Goal: Obtain resource: Download file/media

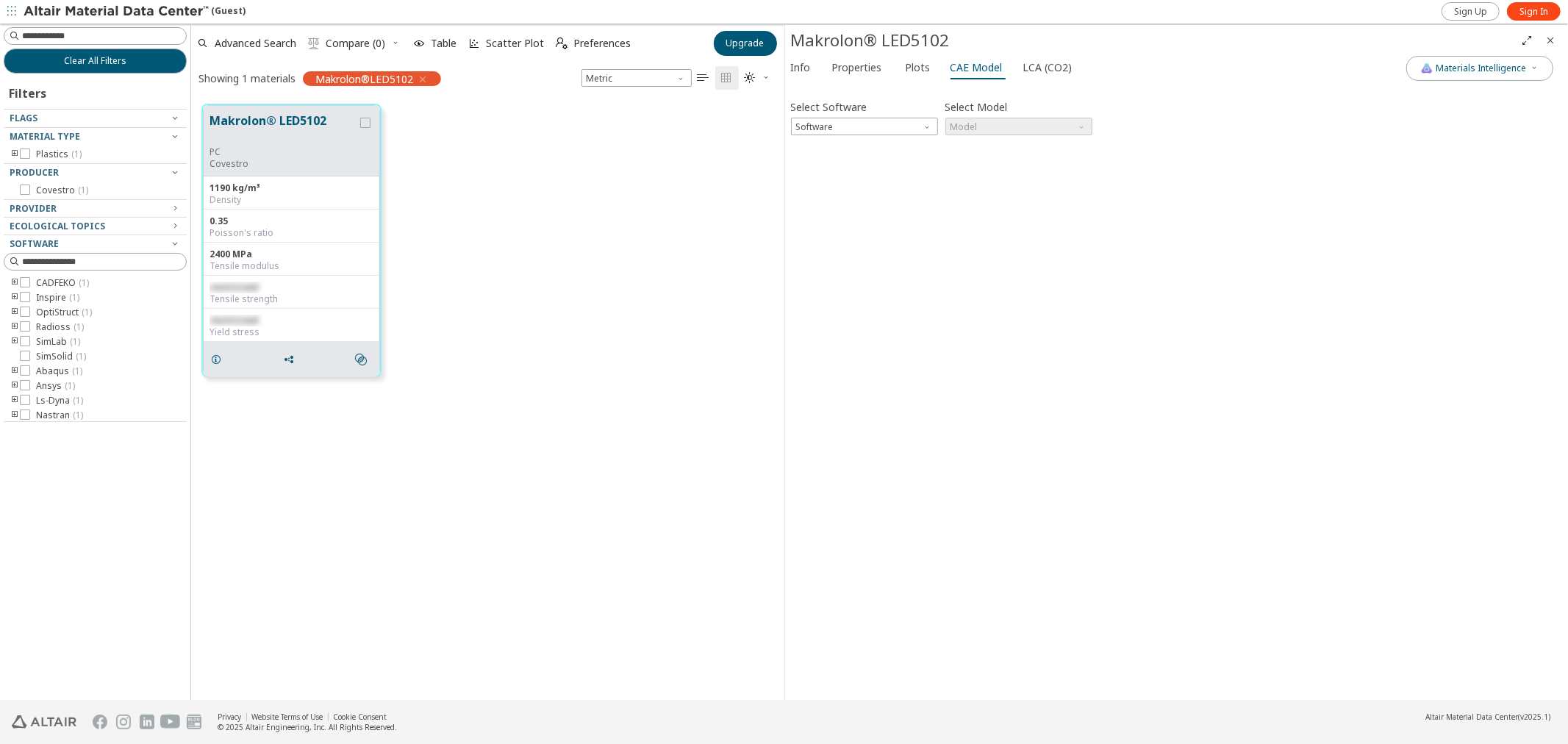
scroll to position [595, 580]
click at [1211, 364] on div "Select Software Software Select Model Model Invalid data. Please check your inp…" at bounding box center [1176, 392] width 772 height 605
click at [1517, 12] on link "Sign In" at bounding box center [1533, 11] width 53 height 18
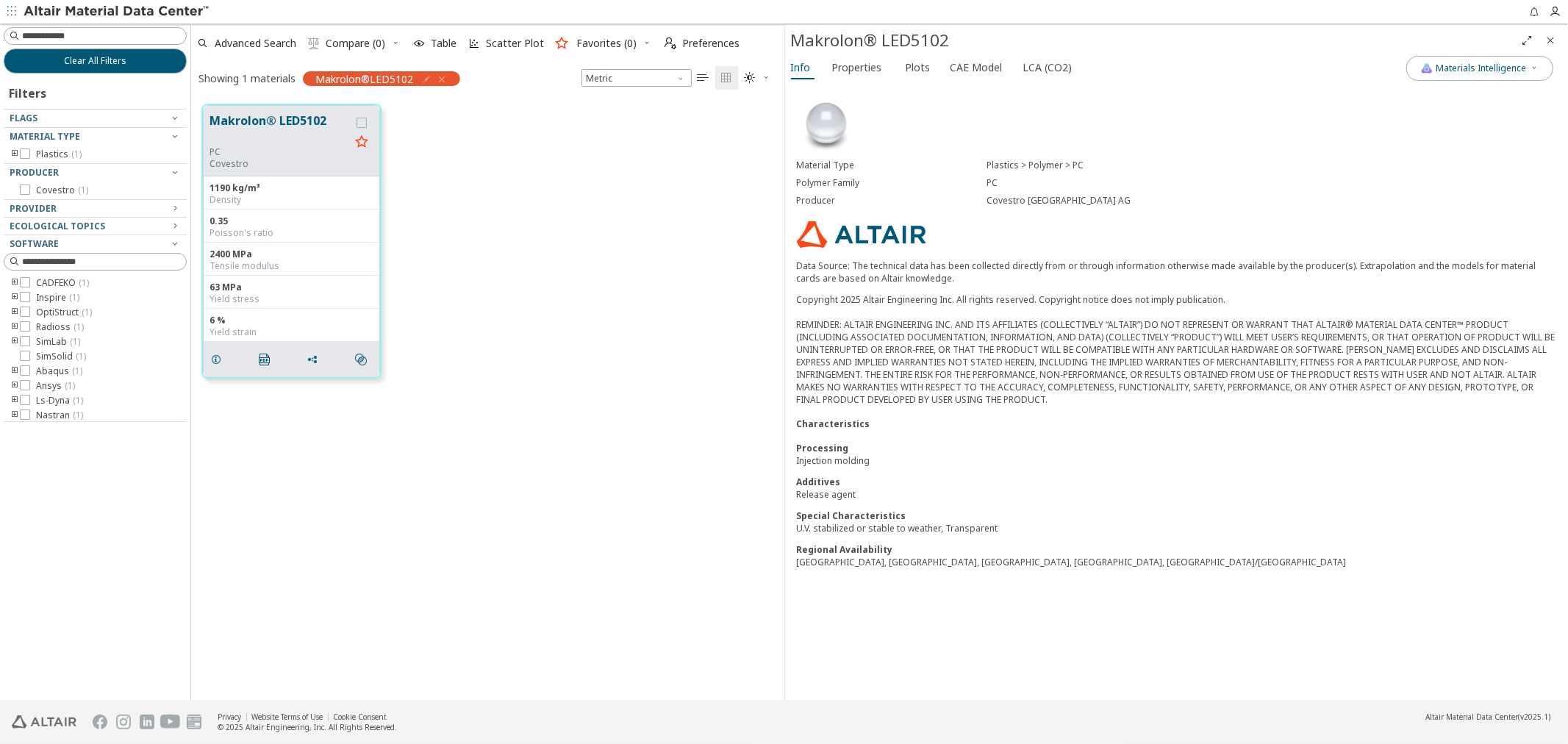
scroll to position [595, 580]
click at [866, 70] on span "Properties" at bounding box center [857, 68] width 50 height 23
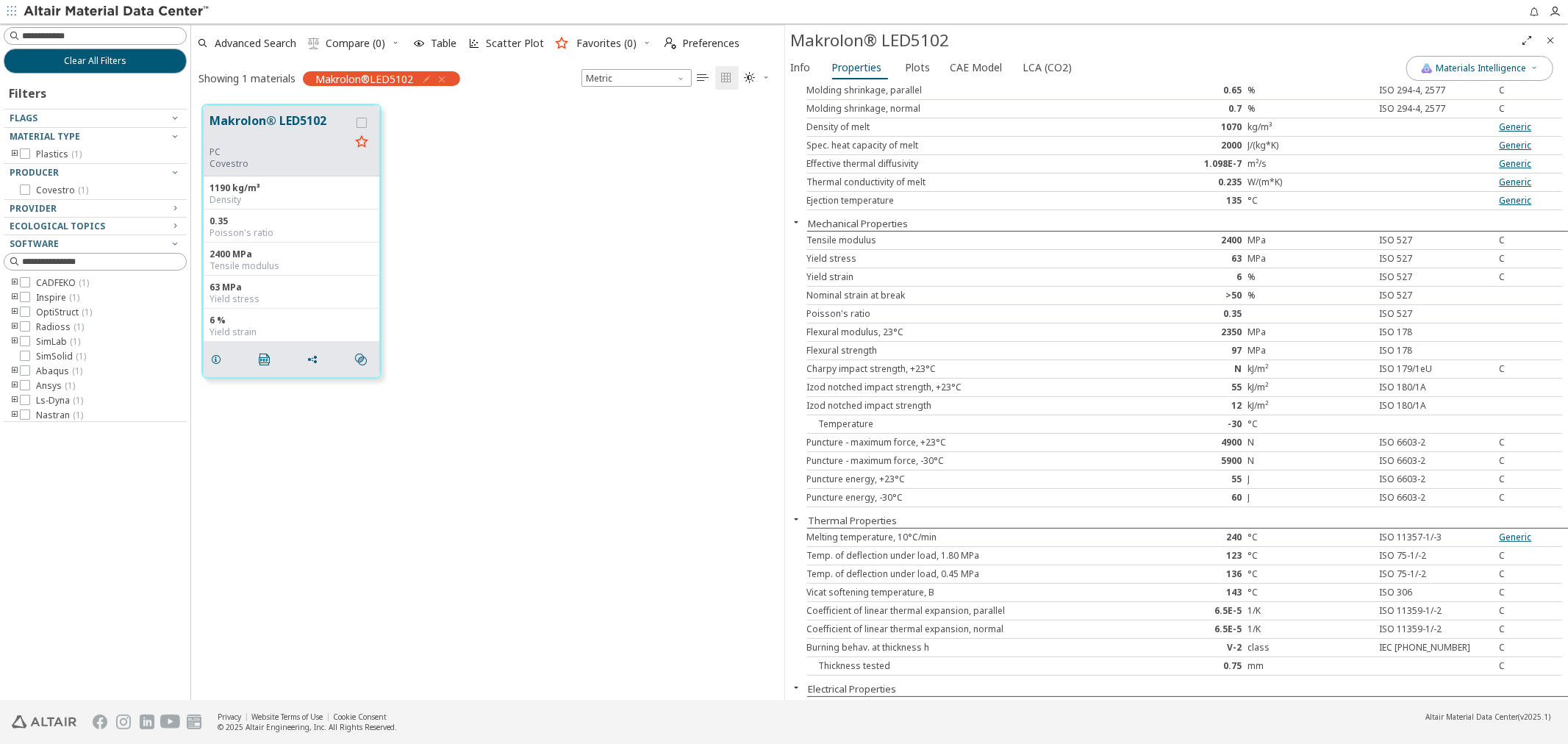
scroll to position [0, 0]
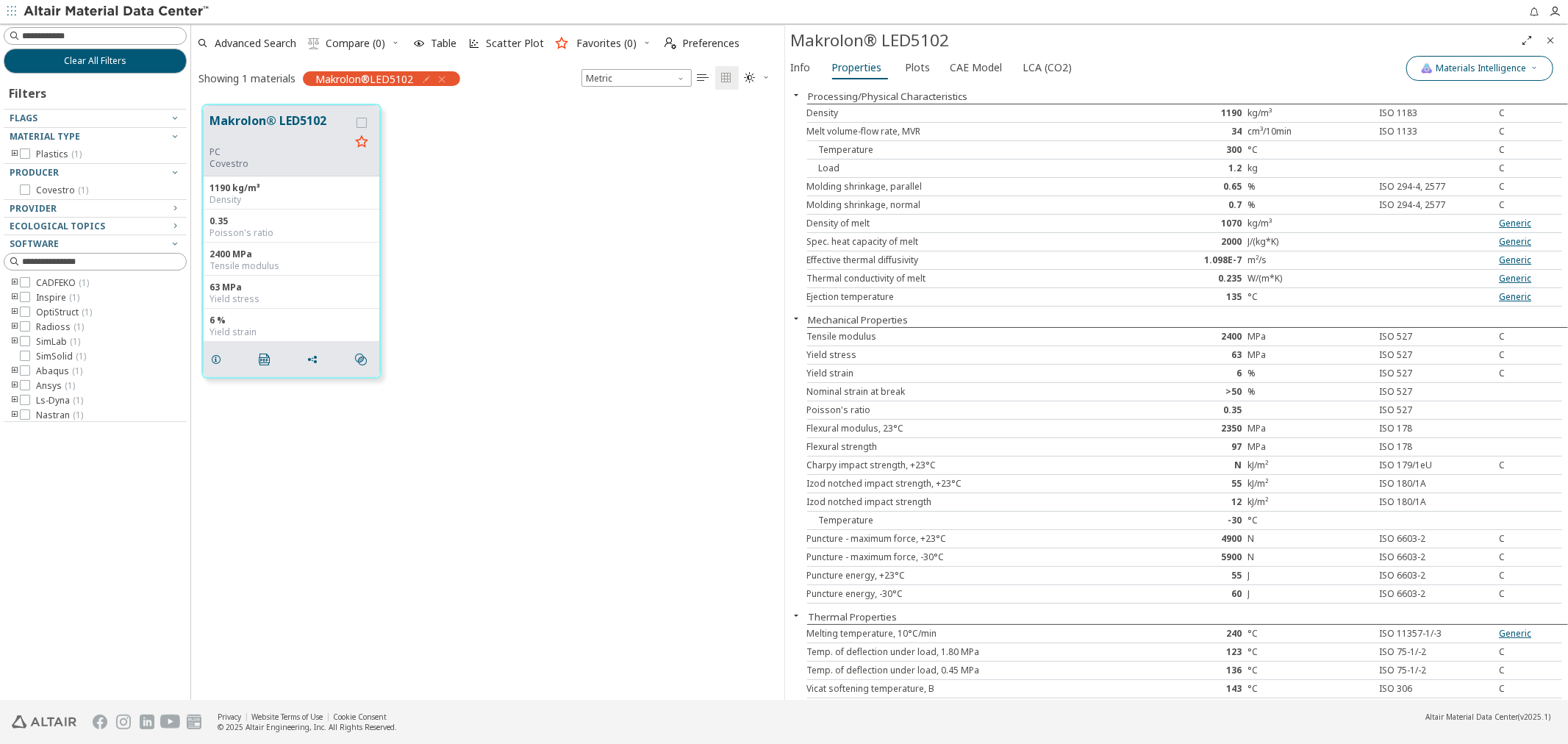
click at [1530, 66] on icon "button" at bounding box center [1535, 68] width 9 height 9
click at [1309, 68] on div "Info Properties Plots CAE Model LCA (CO2)" at bounding box center [1096, 70] width 622 height 27
click at [1534, 63] on icon "button" at bounding box center [1535, 68] width 9 height 9
click at [1526, 60] on button "Materials Intelligence" at bounding box center [1479, 69] width 147 height 25
click at [914, 63] on span "Plots" at bounding box center [918, 68] width 25 height 23
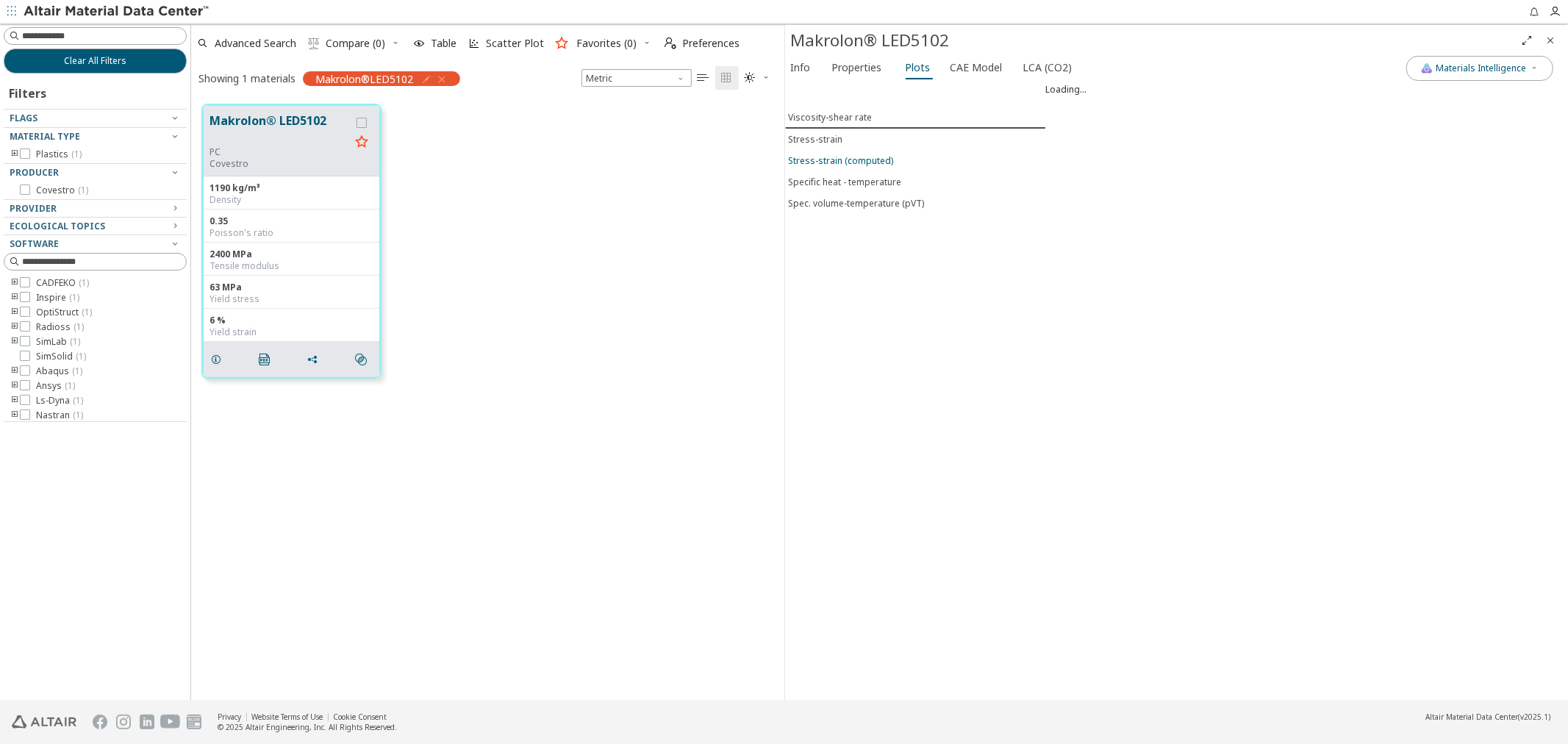
click at [843, 153] on button "Stress-strain (computed)" at bounding box center [915, 161] width 261 height 22
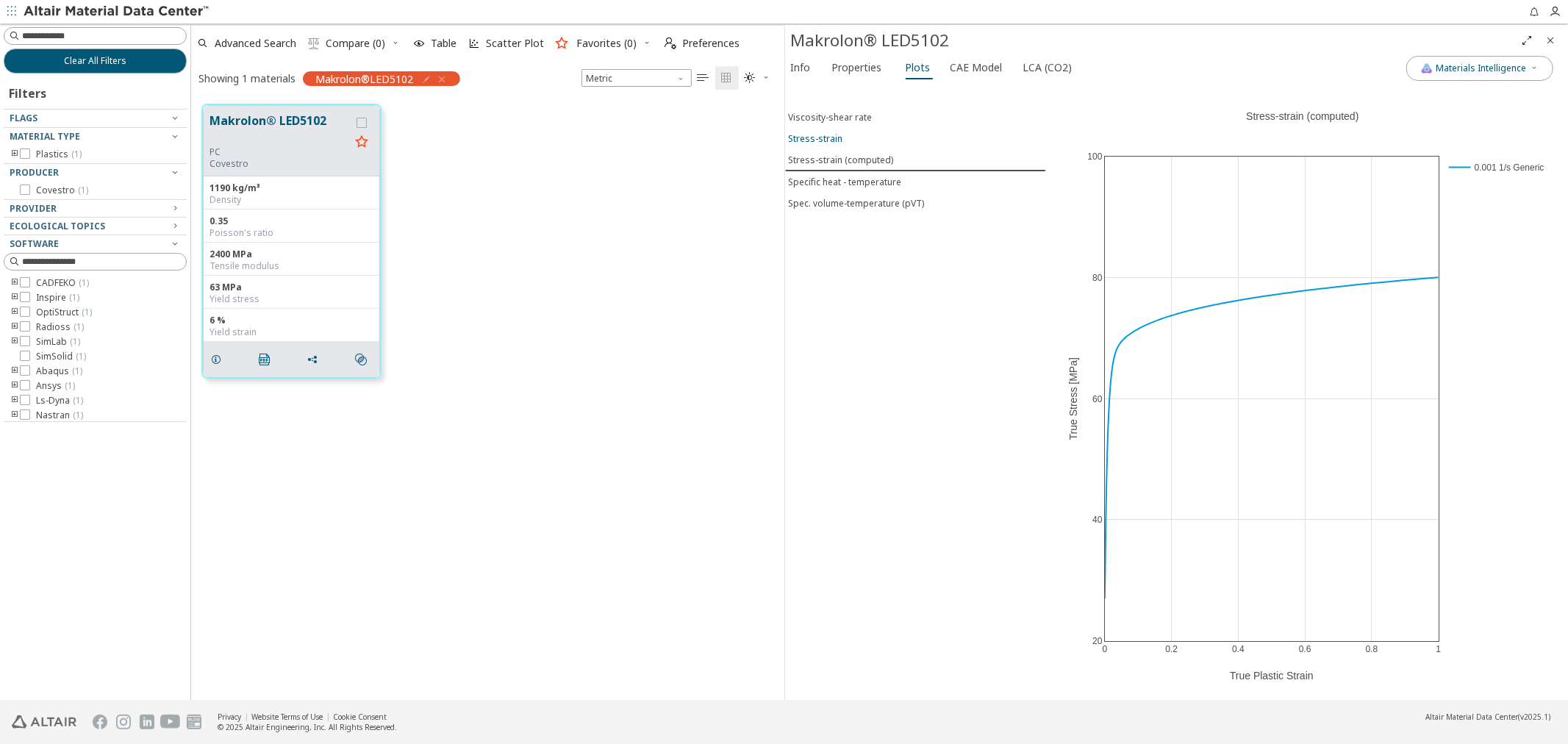
click at [831, 135] on div "Stress-strain" at bounding box center [816, 139] width 54 height 13
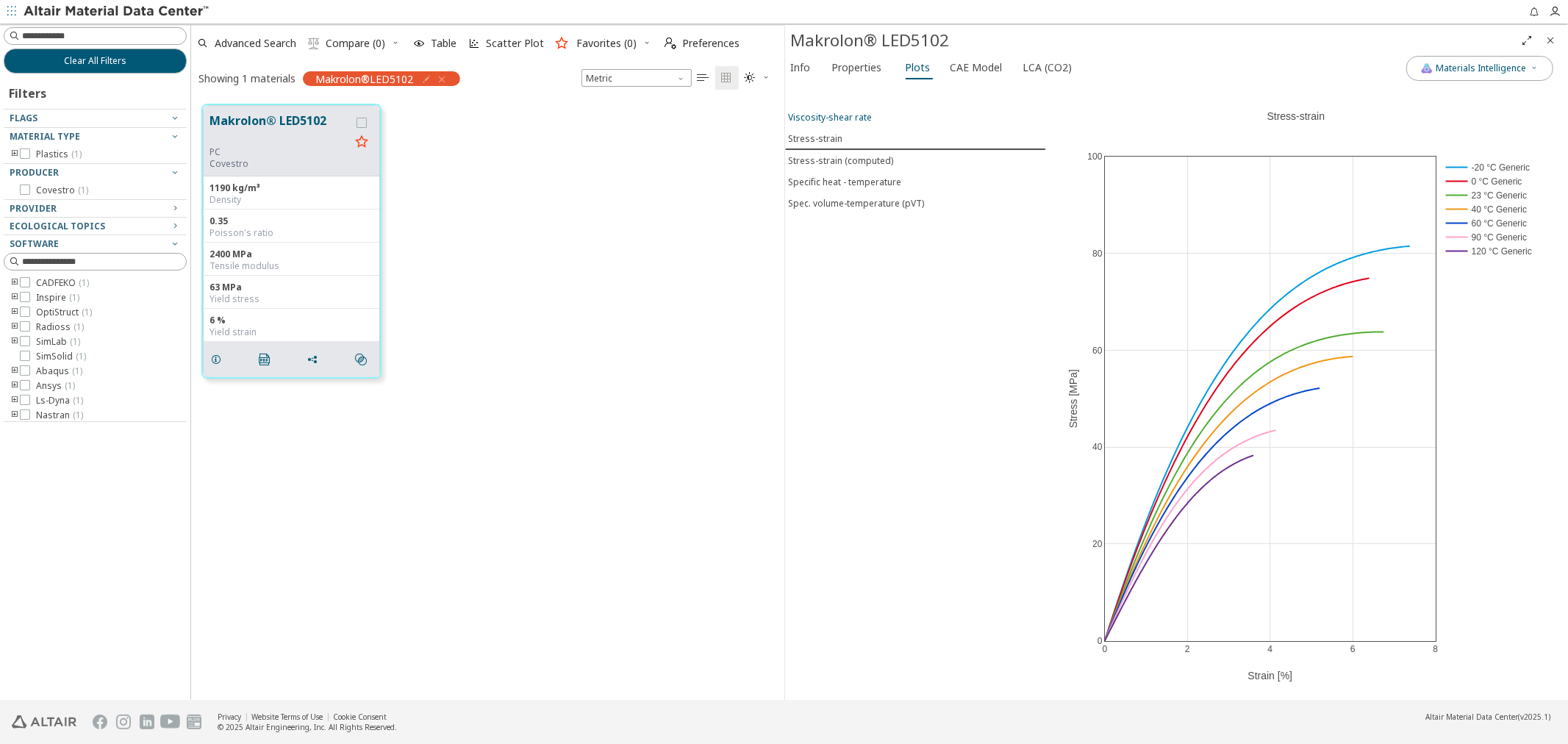
click at [829, 121] on div "Viscosity-shear rate" at bounding box center [830, 117] width 84 height 13
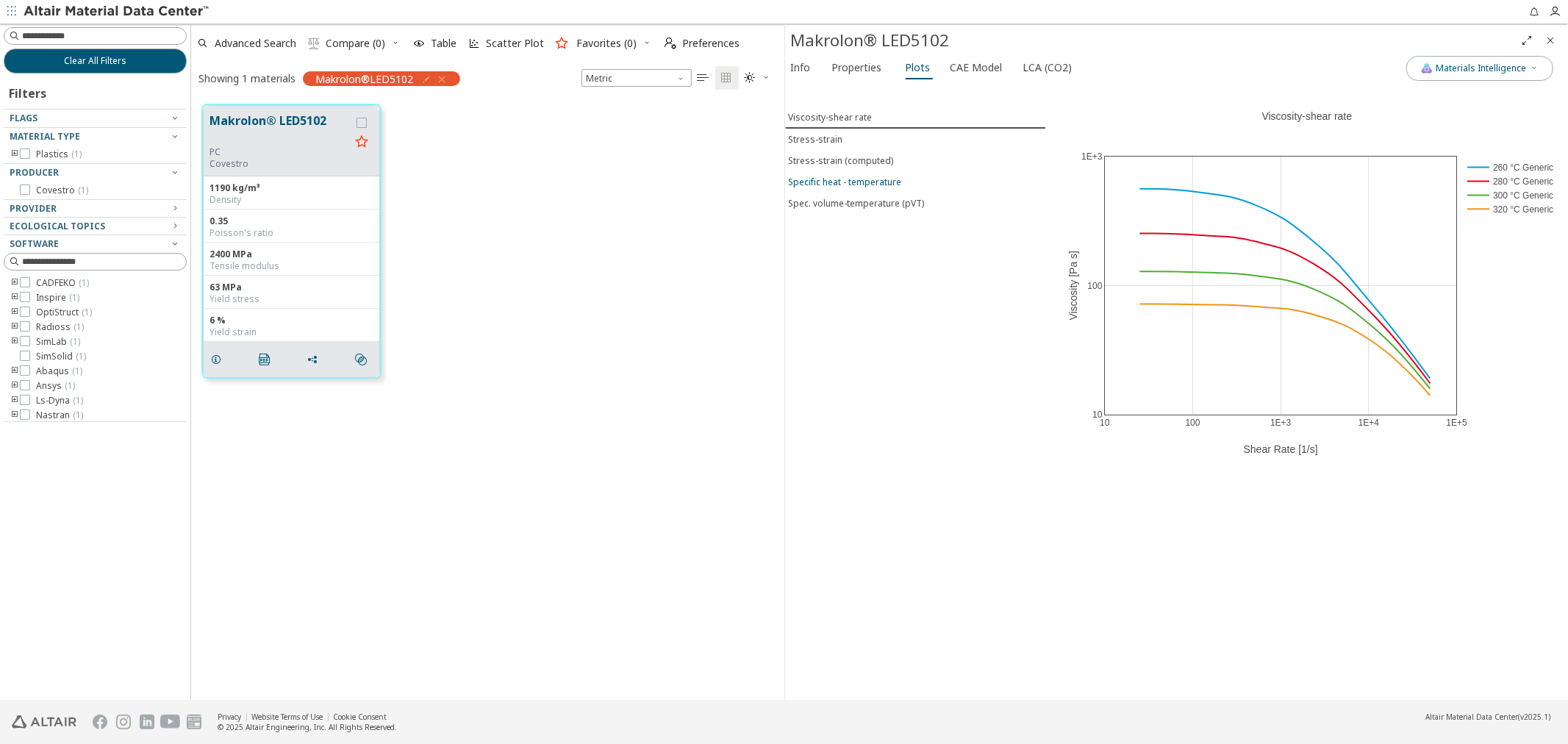
click at [834, 177] on div "Specific heat - temperature" at bounding box center [845, 182] width 113 height 13
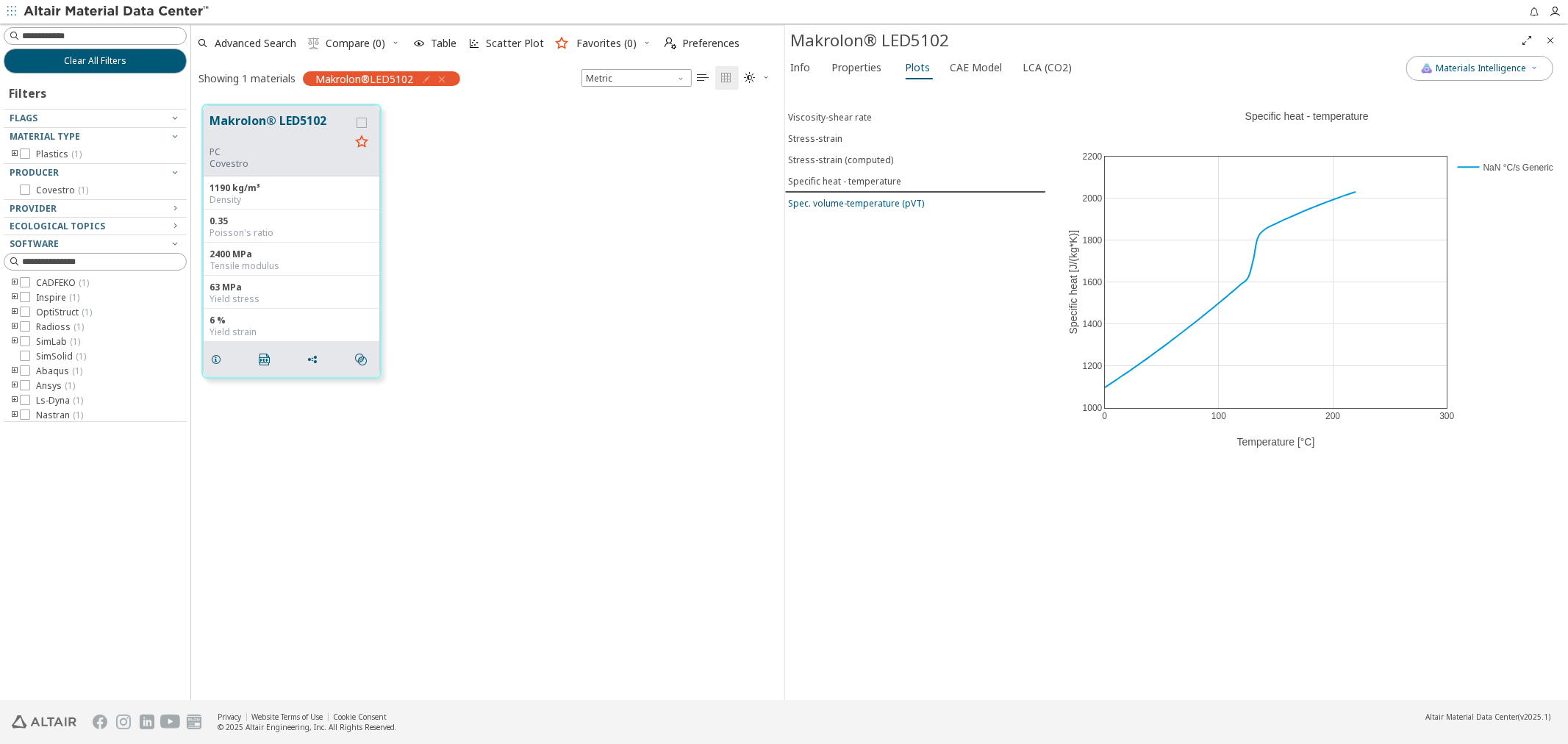
click at [842, 200] on div "Spec. volume-temperature (pVT)" at bounding box center [857, 203] width 136 height 13
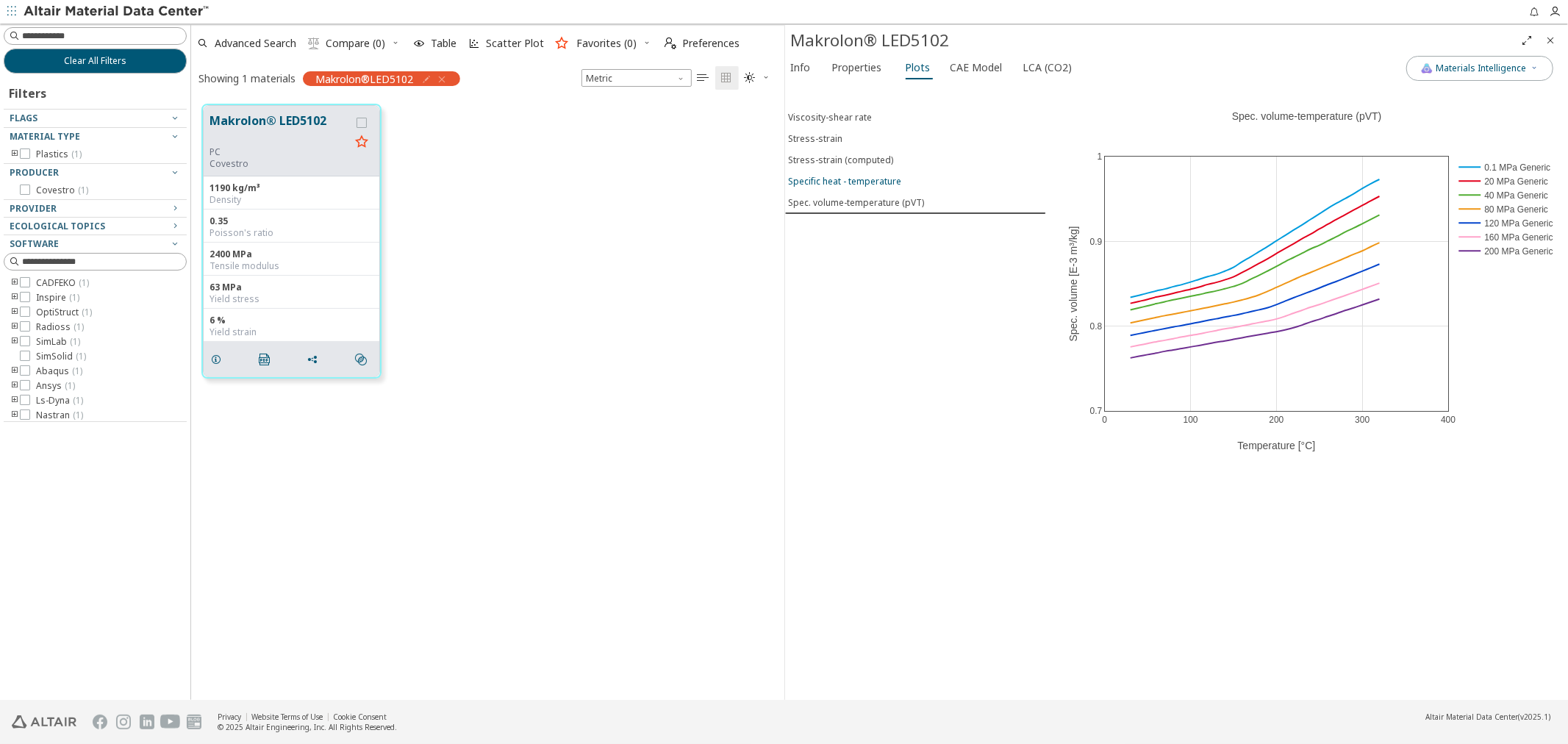
click at [841, 178] on div "Specific heat - temperature" at bounding box center [845, 181] width 113 height 13
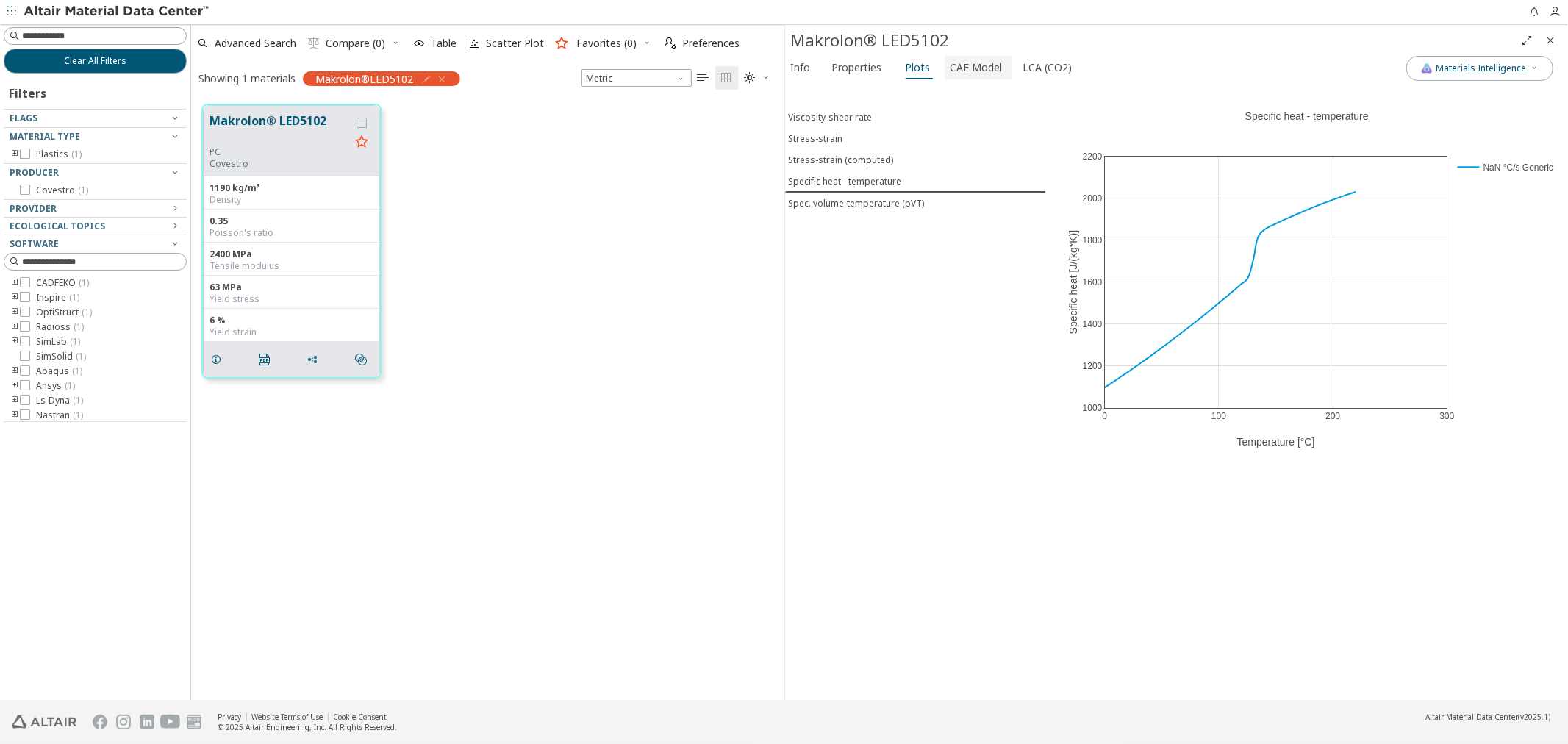
click at [964, 61] on span "CAE Model" at bounding box center [977, 68] width 52 height 23
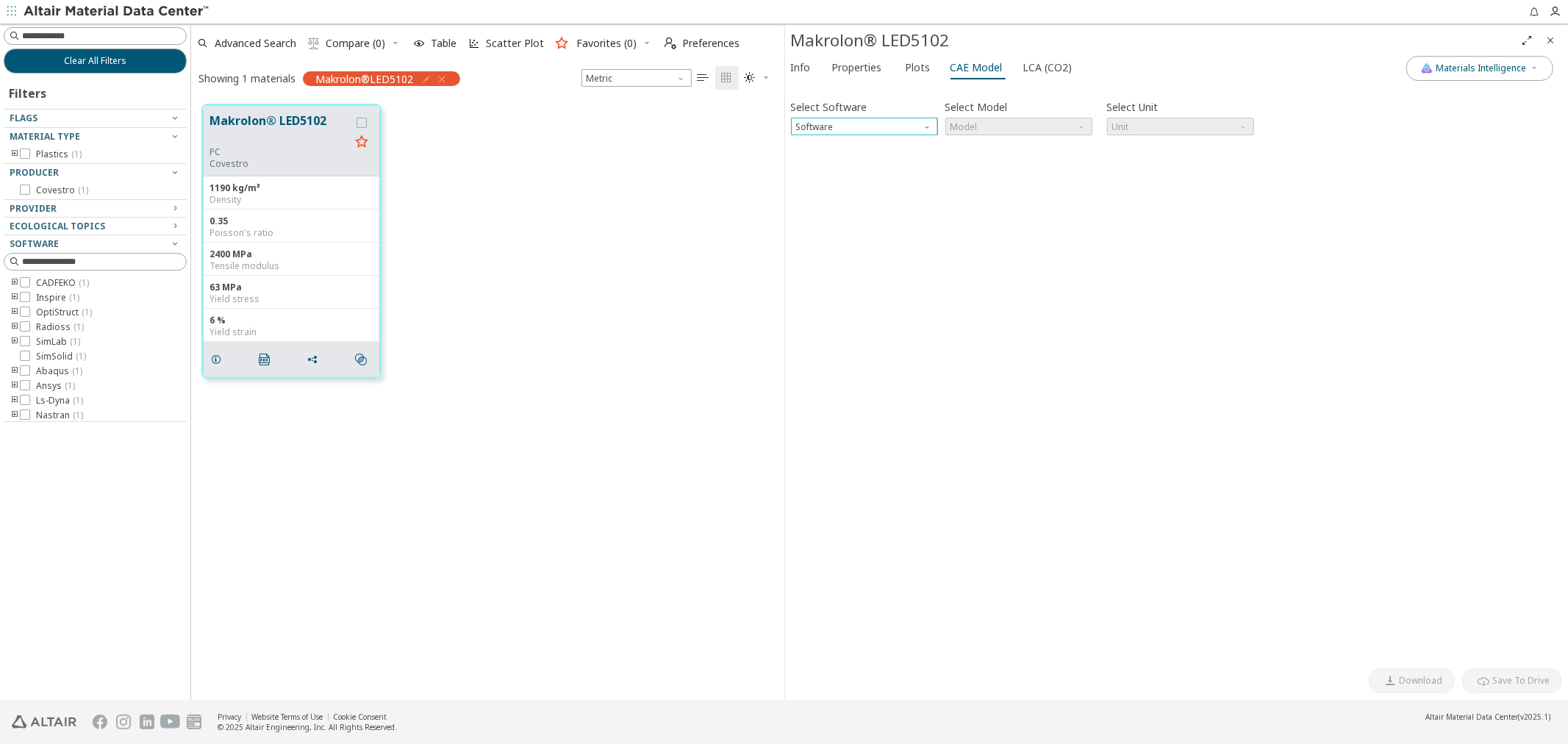
click at [926, 124] on span "Software" at bounding box center [929, 123] width 12 height 12
click at [915, 173] on button "OptiStruct" at bounding box center [863, 180] width 147 height 18
click at [1026, 134] on span "Model" at bounding box center [1018, 126] width 147 height 18
click at [1026, 153] on button "MatS1" at bounding box center [1017, 162] width 147 height 18
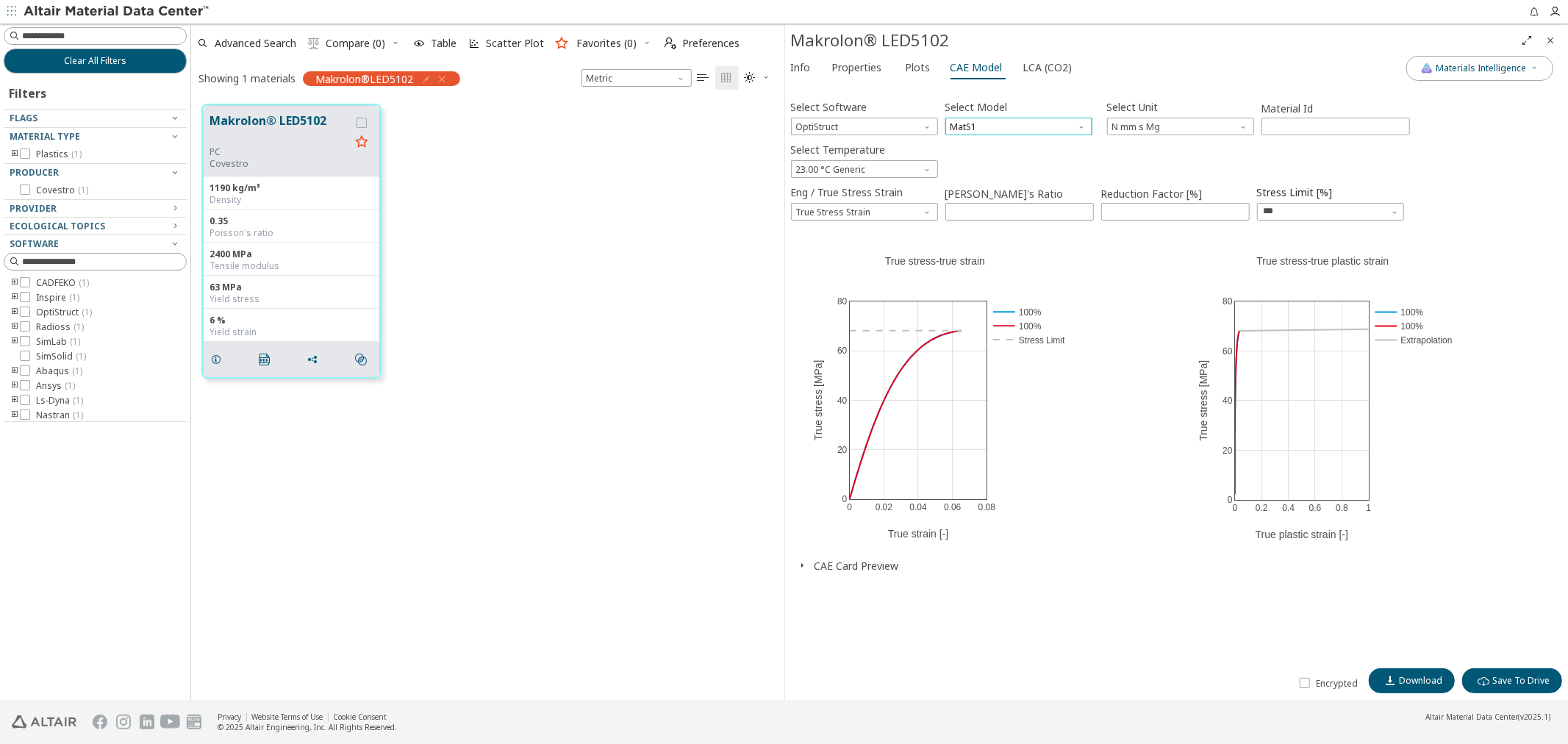
click at [1025, 125] on span "MatS1" at bounding box center [1018, 126] width 147 height 18
click at [1017, 148] on span "Mat1" at bounding box center [1018, 144] width 135 height 10
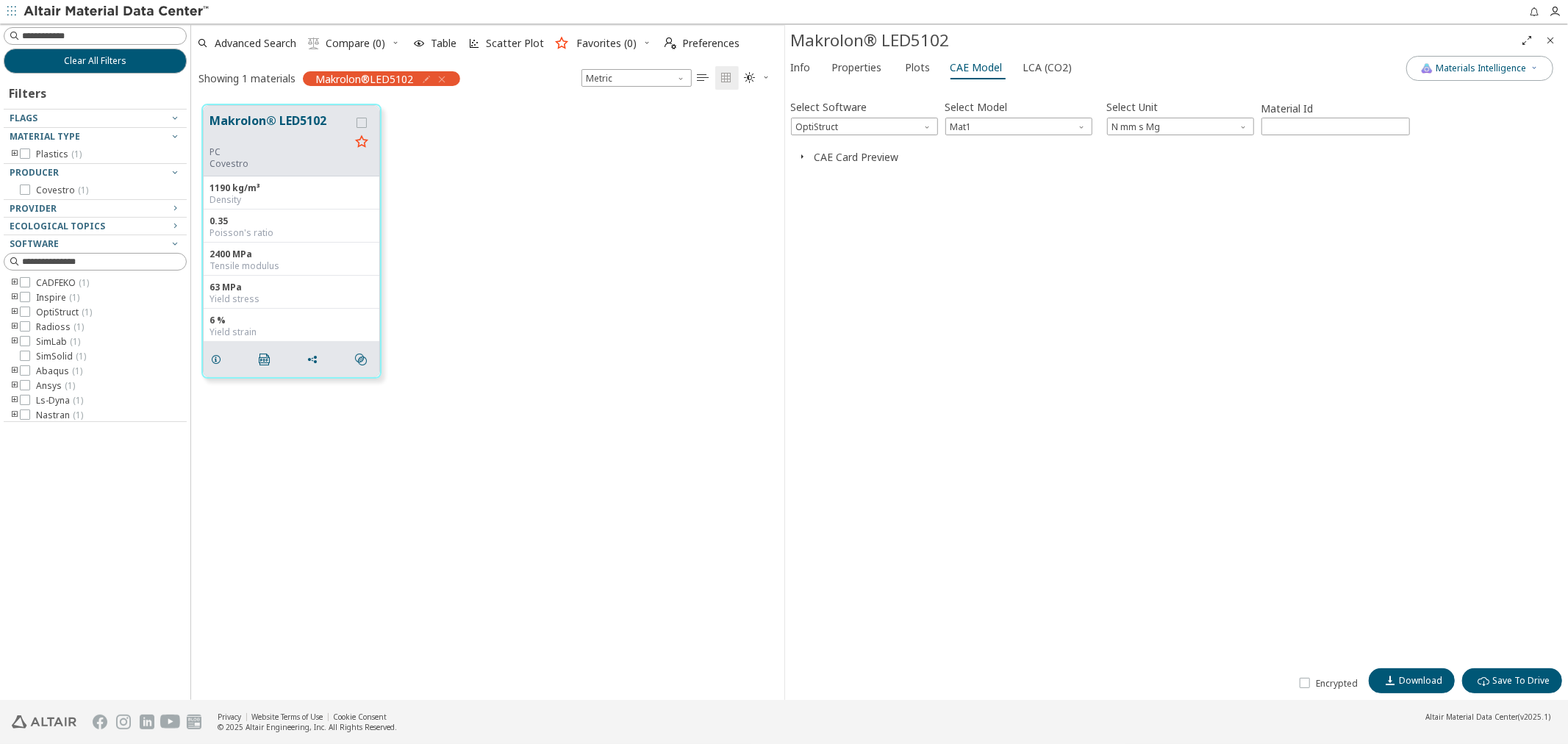
click at [800, 159] on icon "button" at bounding box center [803, 156] width 12 height 12
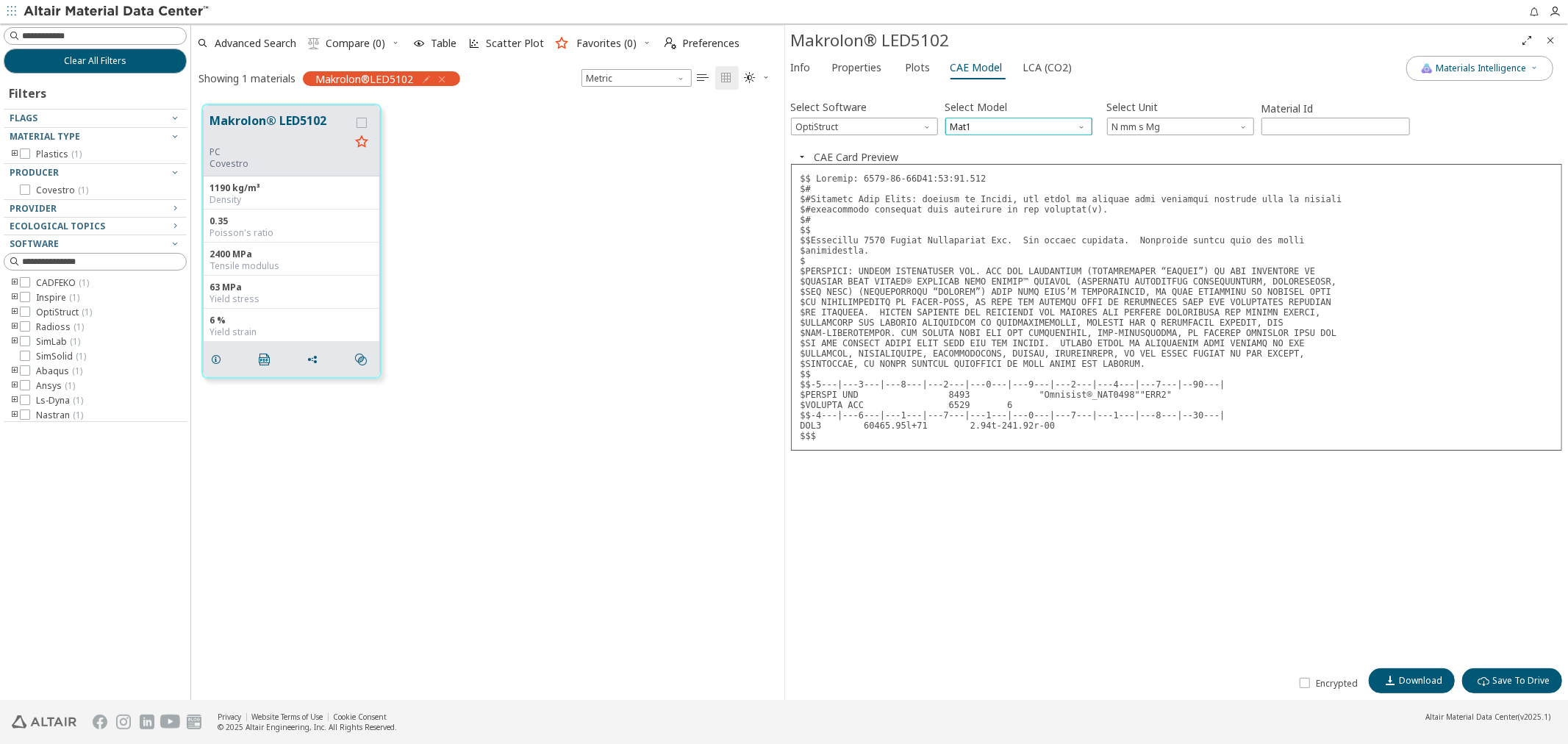
click at [988, 129] on span "Mat1" at bounding box center [1018, 126] width 147 height 18
click at [970, 164] on span "MatS1" at bounding box center [964, 162] width 26 height 12
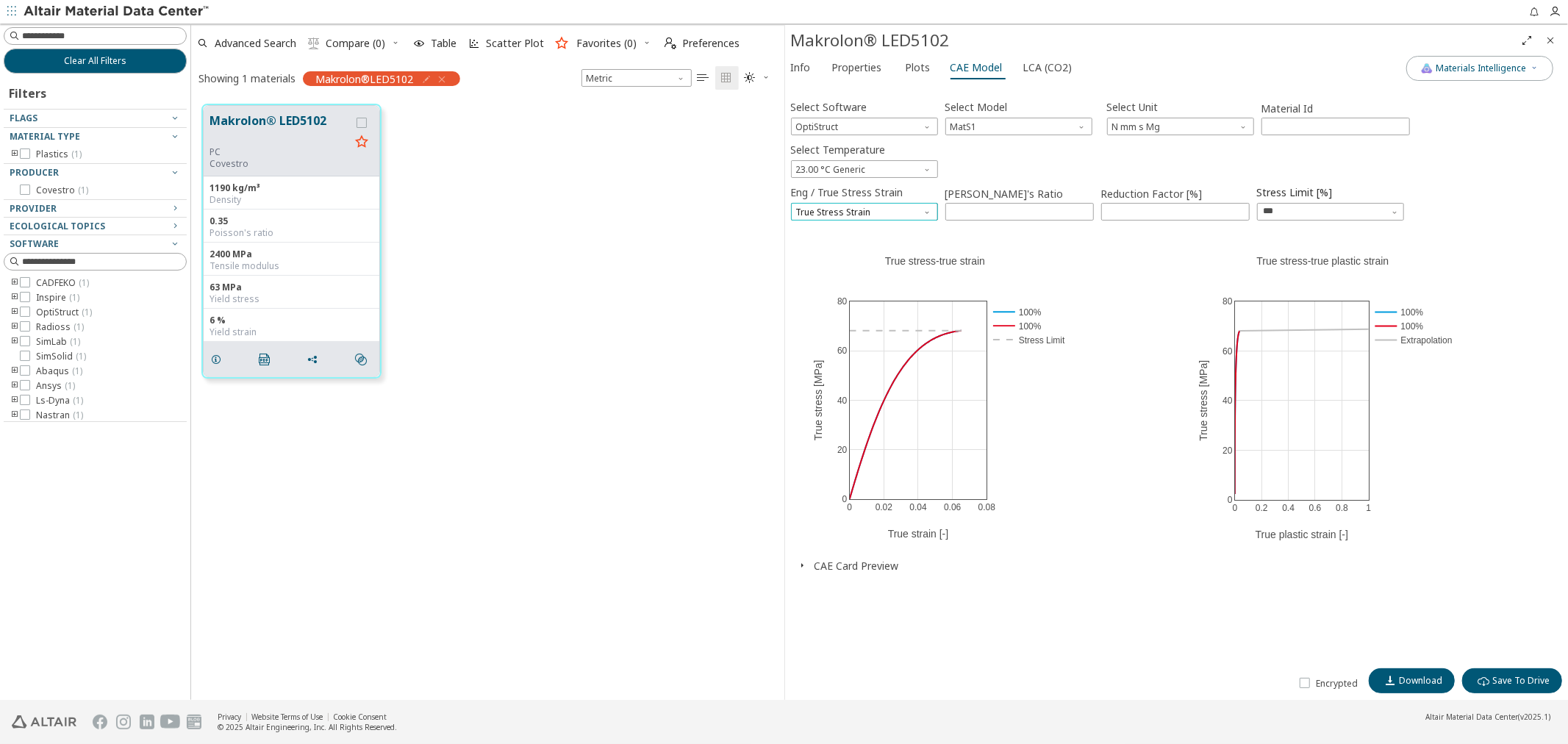
click at [919, 211] on span "True Stress Strain" at bounding box center [864, 212] width 147 height 18
click at [927, 231] on span "Engineer Stress Strain" at bounding box center [864, 229] width 135 height 10
click at [892, 172] on span "23.00 °C Generic" at bounding box center [864, 169] width 147 height 18
click at [983, 125] on span "MatS1" at bounding box center [1018, 126] width 147 height 18
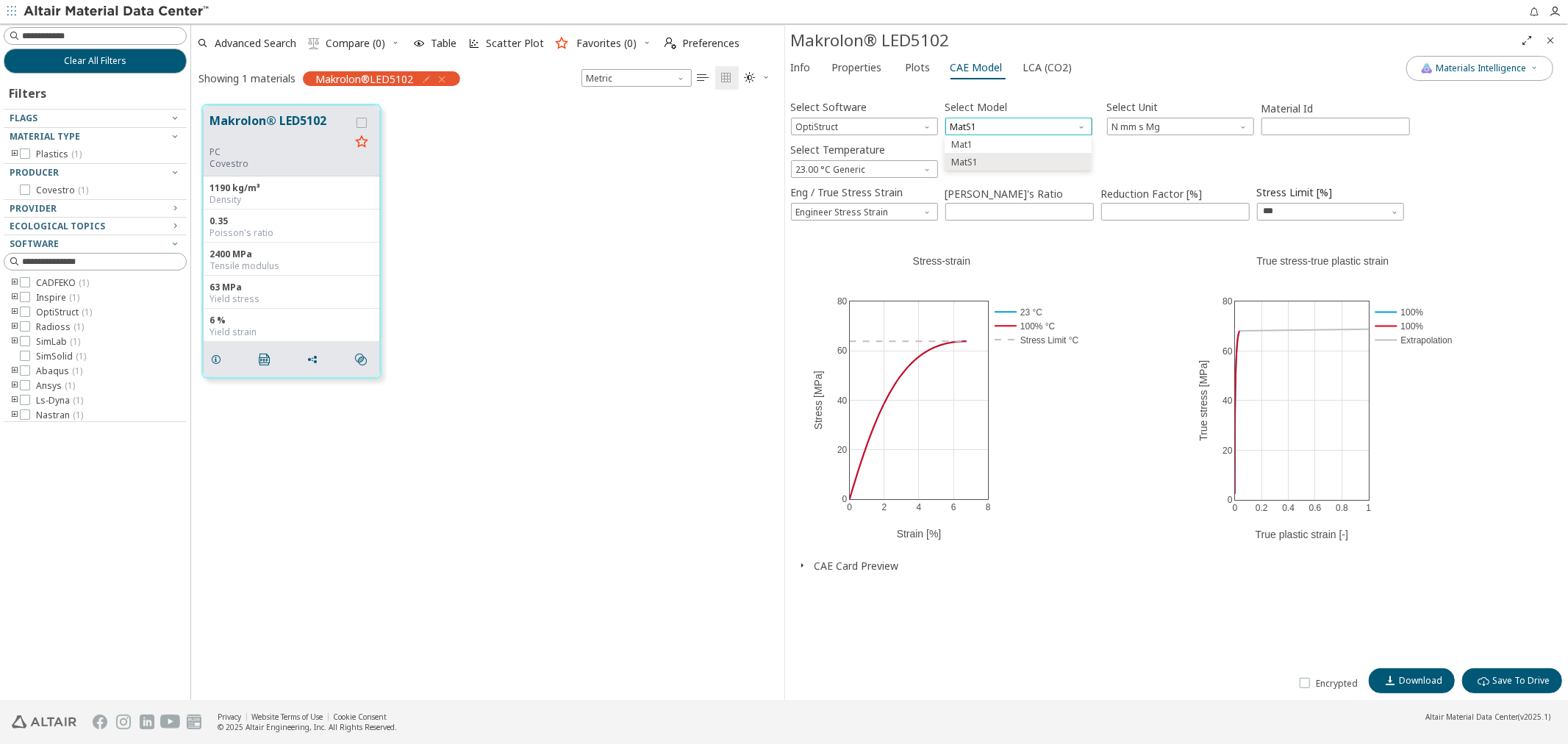
click at [983, 125] on span "MatS1" at bounding box center [1018, 126] width 147 height 18
click at [898, 124] on span "OptiStruct" at bounding box center [864, 126] width 147 height 18
click at [887, 196] on span "Radioss" at bounding box center [864, 197] width 135 height 10
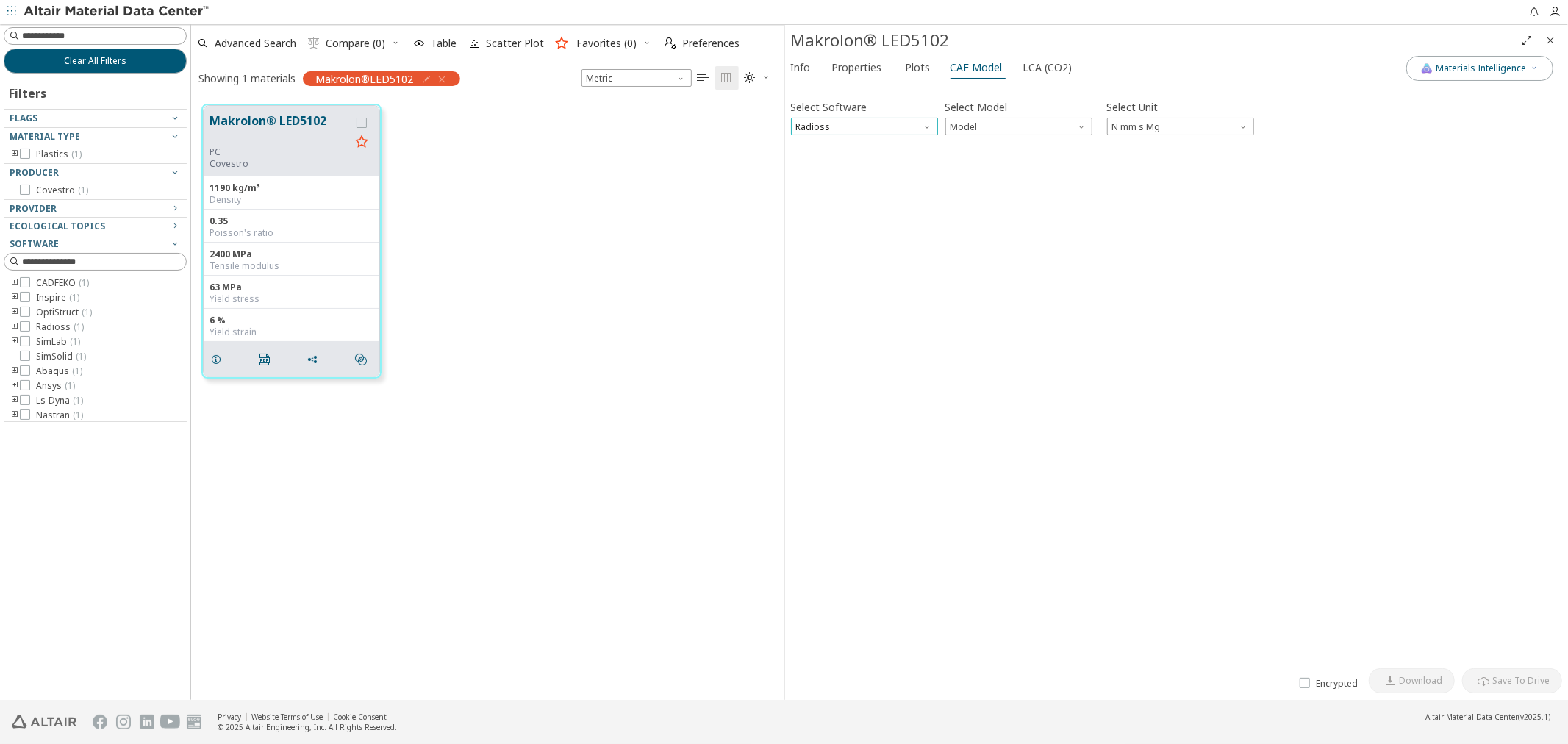
click at [892, 129] on span "Radioss" at bounding box center [864, 126] width 147 height 18
click at [898, 215] on span "SimLab" at bounding box center [864, 215] width 135 height 10
click at [887, 122] on span "SimLab" at bounding box center [864, 126] width 147 height 18
click at [942, 127] on div "Select Software SimLab Select Model Model Select Unit N m s kg" at bounding box center [1176, 116] width 772 height 39
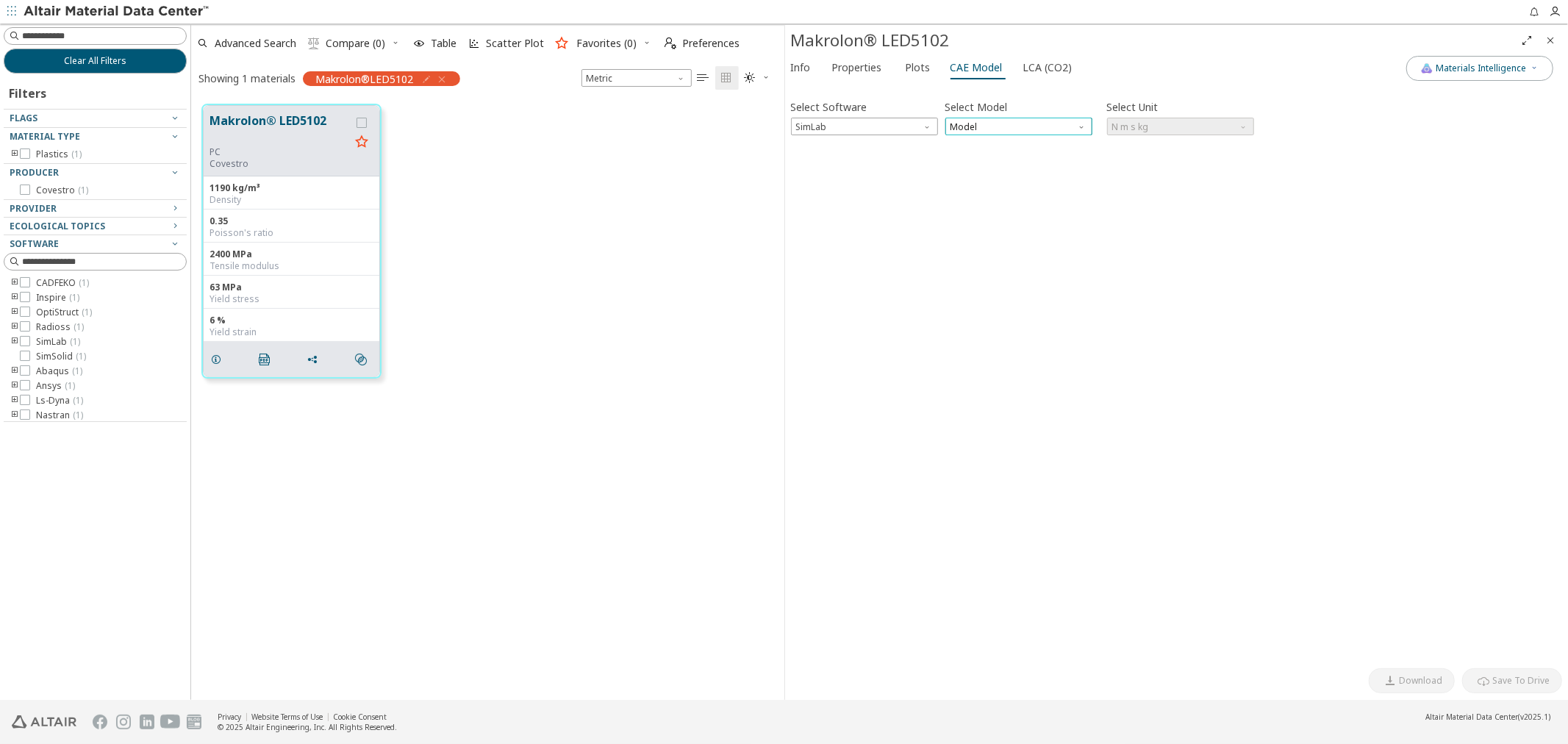
click at [950, 125] on span "Model" at bounding box center [1018, 126] width 147 height 18
click at [967, 179] on span "Dielectric Frequency List" at bounding box center [1002, 180] width 101 height 12
click at [968, 121] on span "Dielectric Frequency List" at bounding box center [1018, 126] width 147 height 18
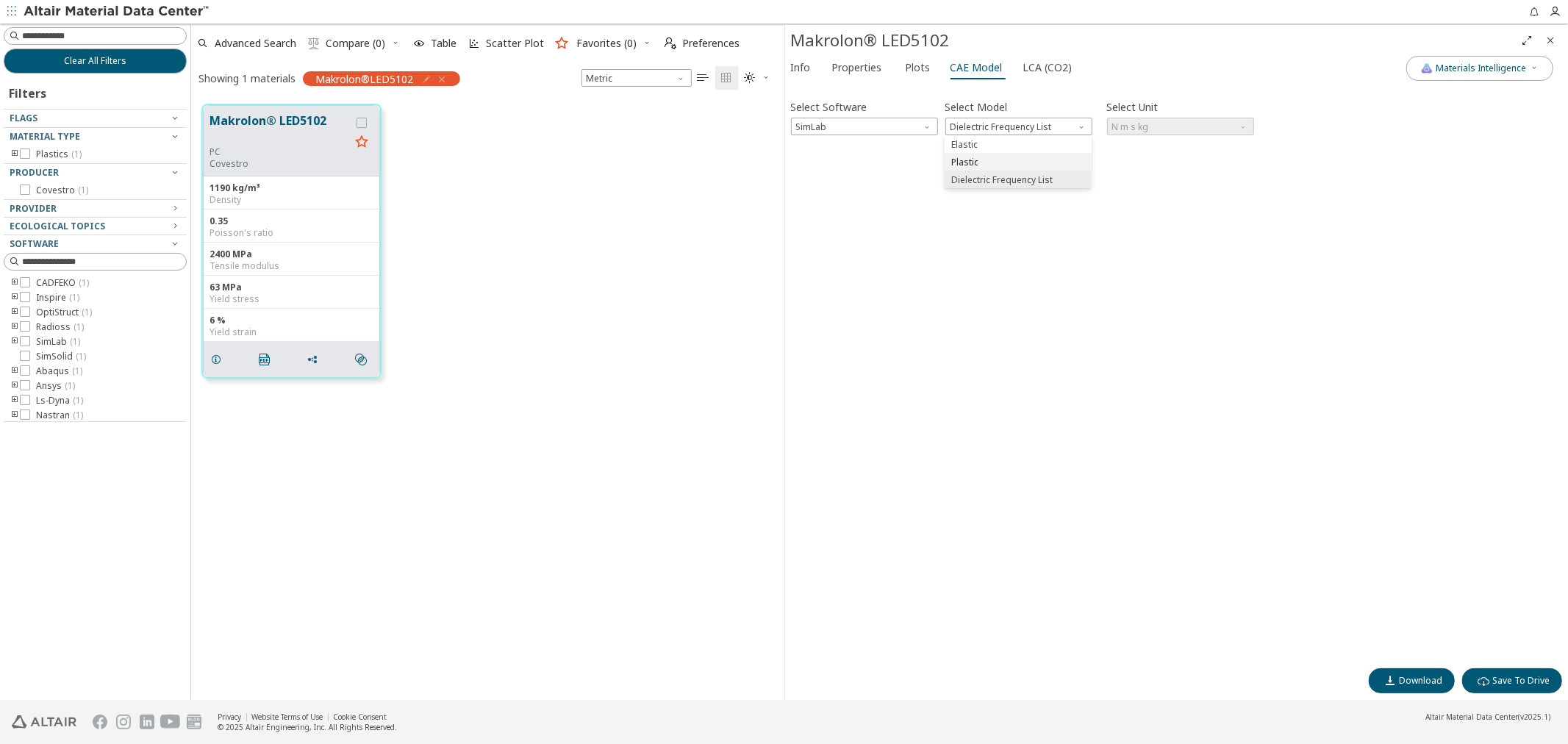
click at [973, 154] on button "Plastic" at bounding box center [1017, 162] width 147 height 18
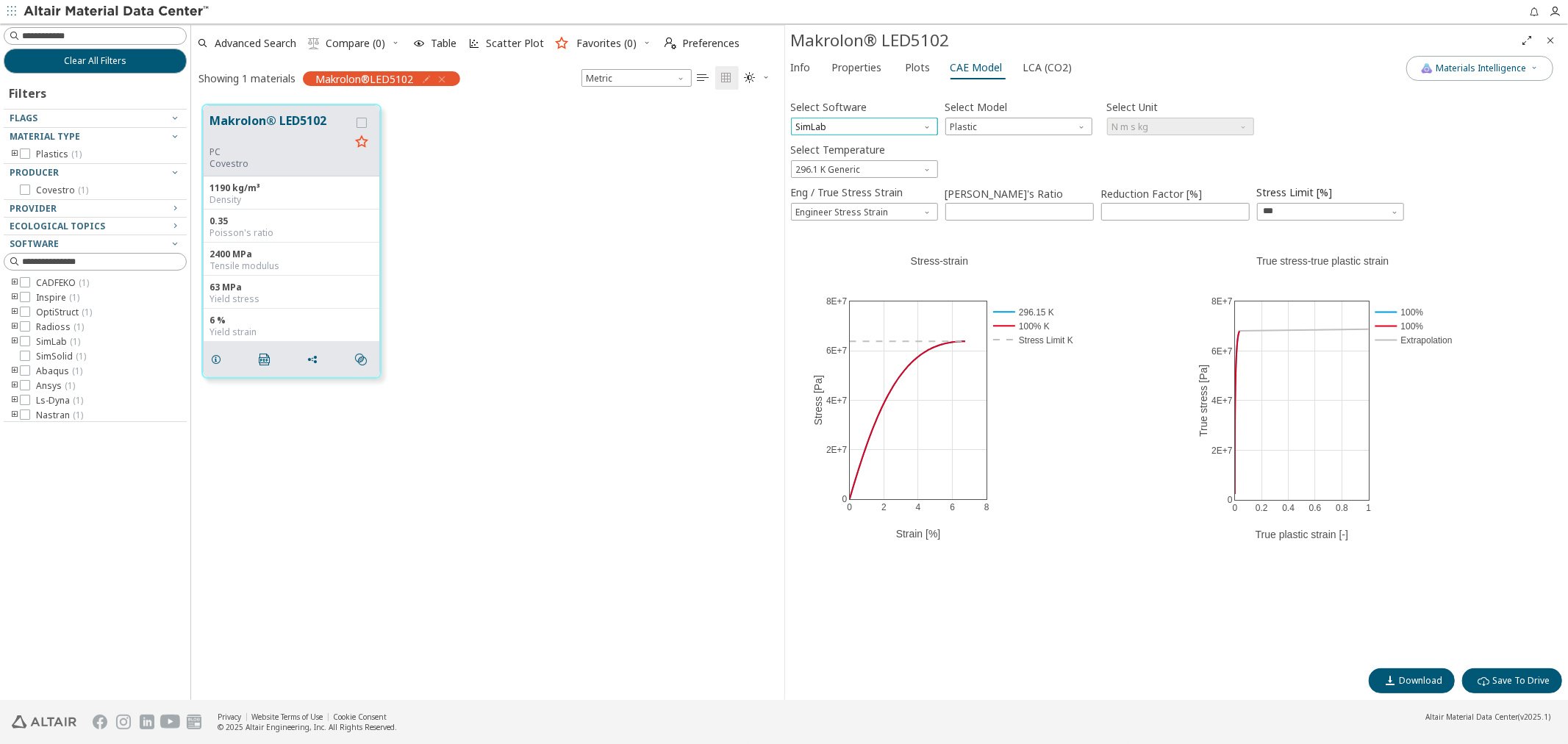
click at [886, 133] on span "SimLab" at bounding box center [864, 126] width 147 height 18
click at [897, 246] on span "Abaqus" at bounding box center [864, 250] width 135 height 10
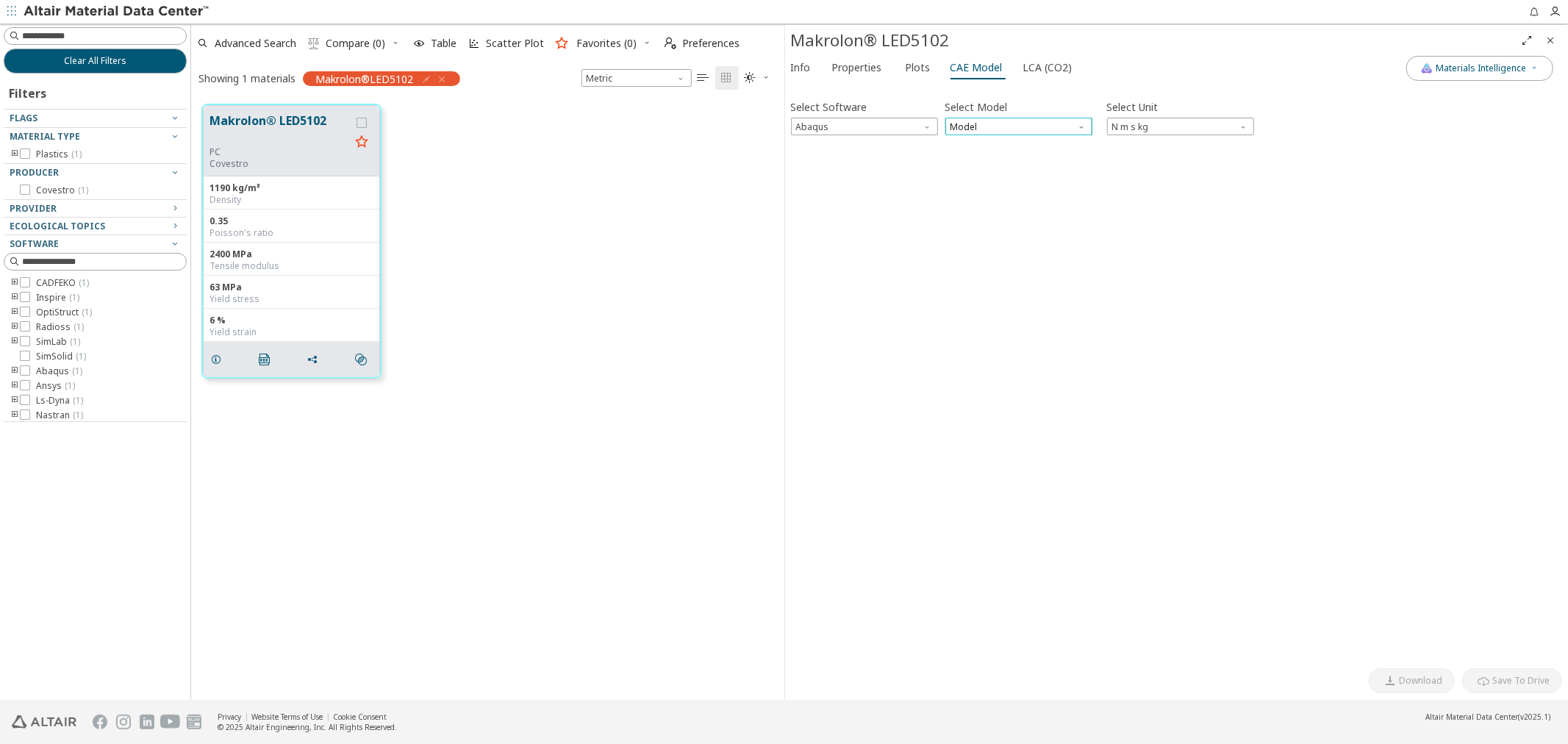
click at [987, 125] on span "Model" at bounding box center [1018, 126] width 147 height 18
click at [988, 171] on button "Plastic" at bounding box center [1017, 180] width 147 height 18
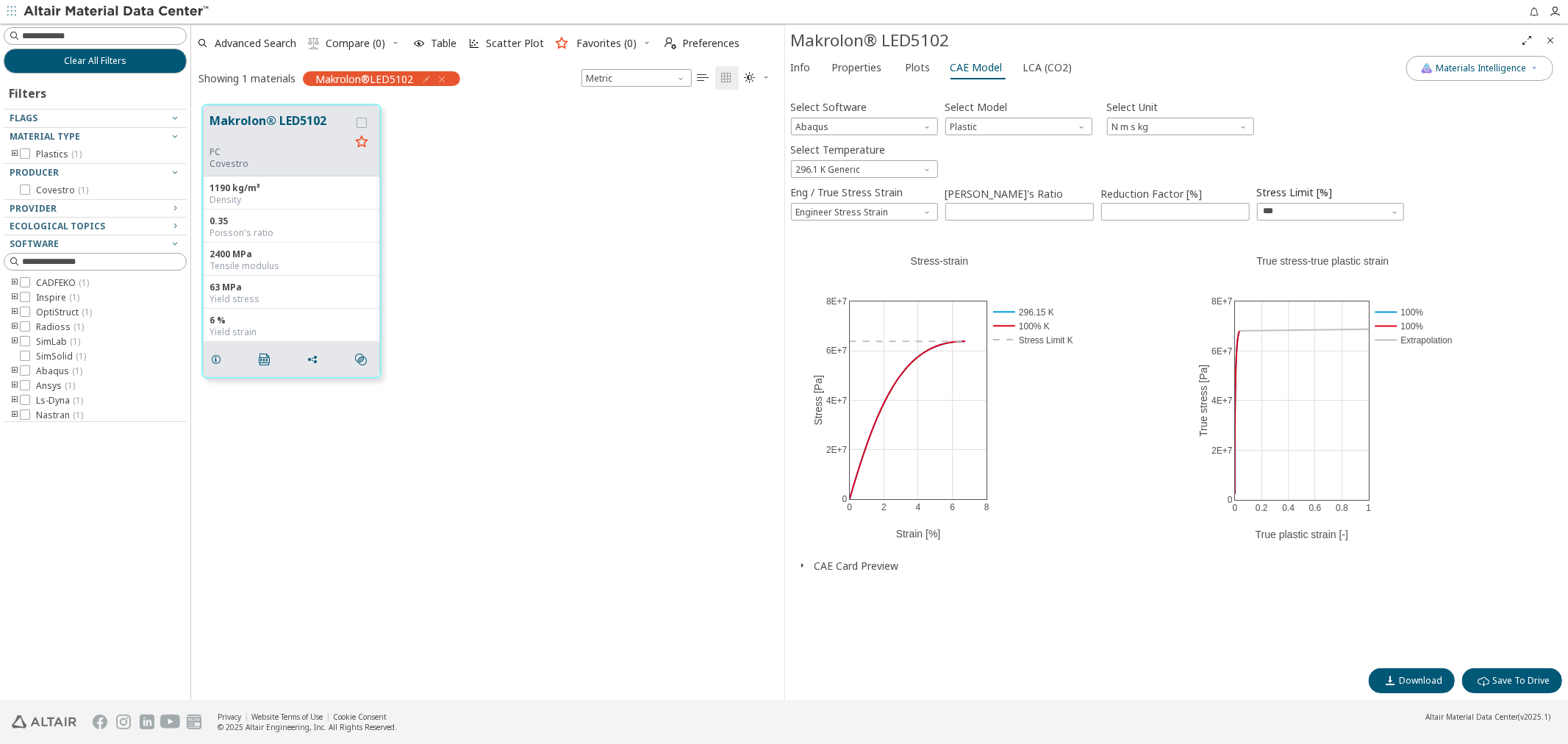
click at [803, 560] on icon "button" at bounding box center [803, 565] width 12 height 12
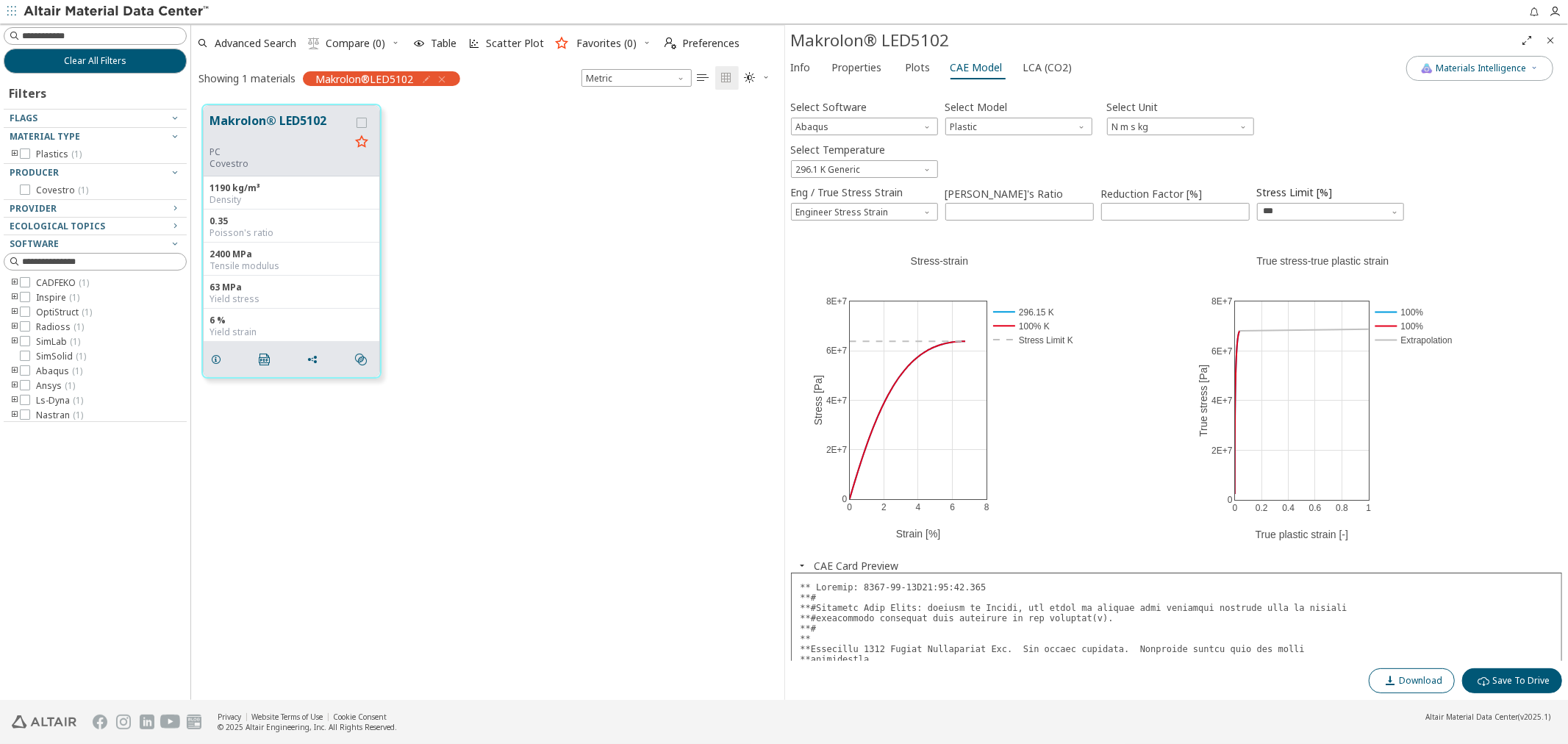
click at [1430, 679] on span "Download" at bounding box center [1420, 680] width 43 height 12
click at [1513, 77] on button "Materials Intelligence" at bounding box center [1479, 69] width 147 height 25
drag, startPoint x: 1320, startPoint y: 105, endPoint x: 1295, endPoint y: 125, distance: 32.0
click at [1319, 105] on div "Select Software Abaqus Select Model Plastic Select Unit N m s kg" at bounding box center [1176, 116] width 772 height 39
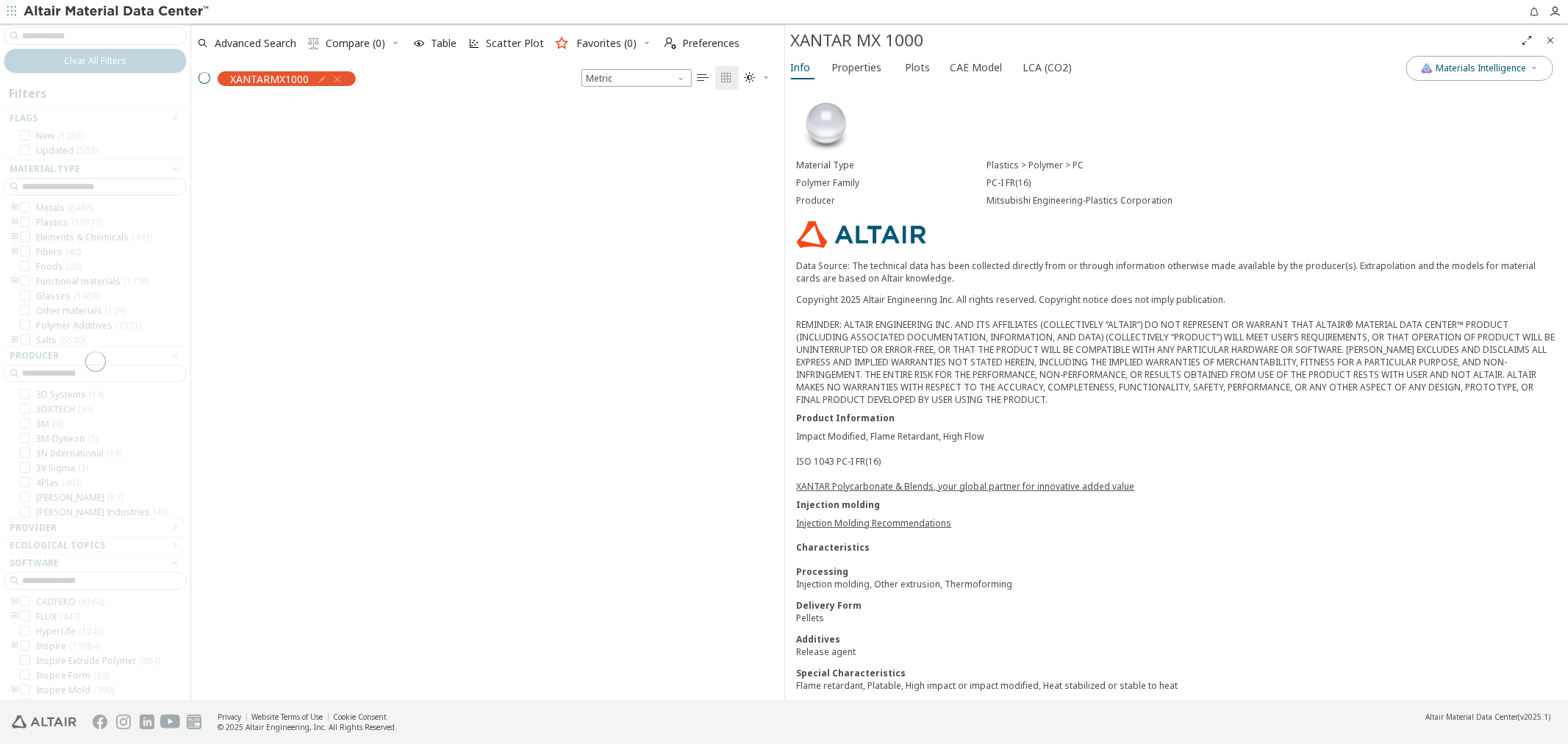
scroll to position [595, 580]
click at [861, 60] on span "Properties" at bounding box center [857, 68] width 50 height 23
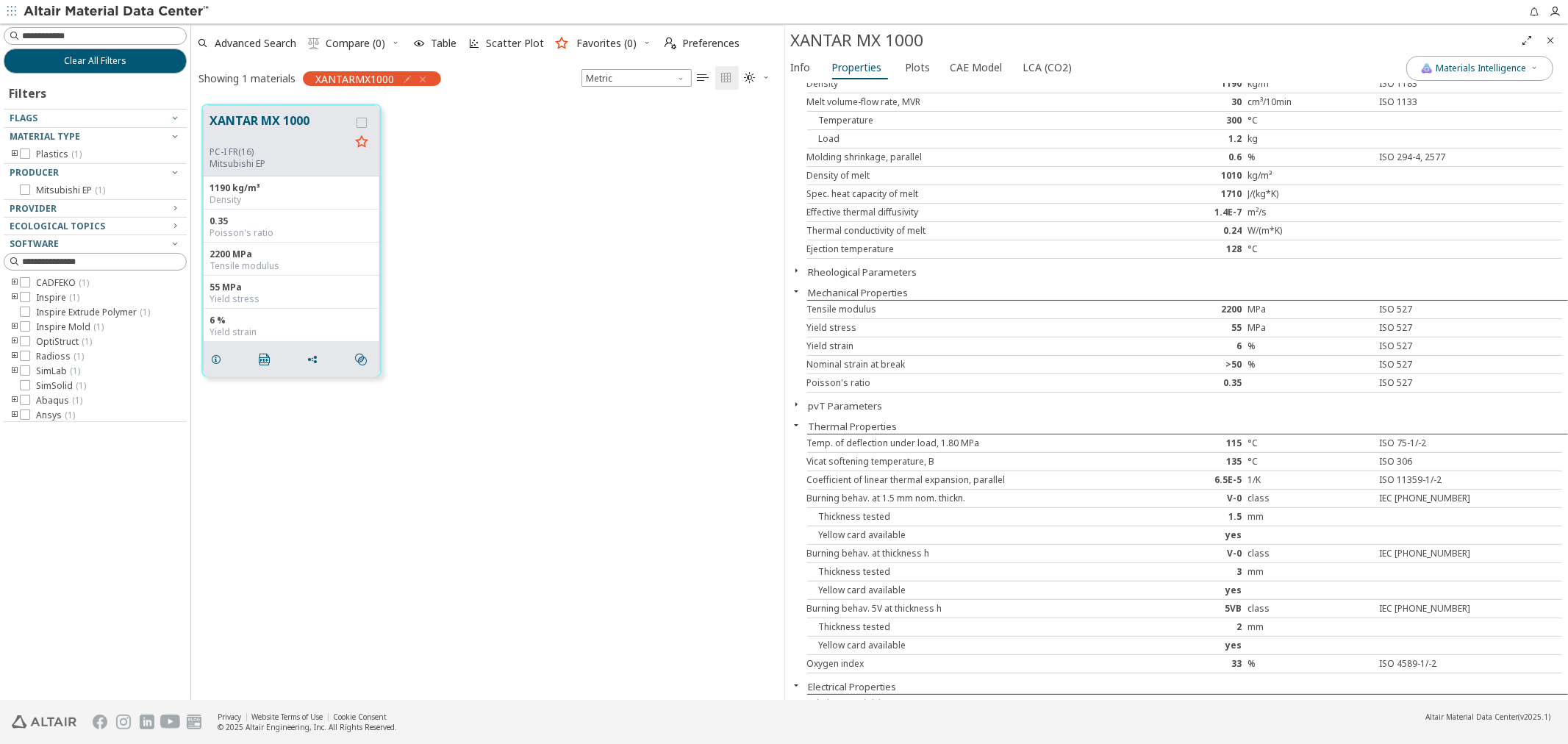
scroll to position [0, 0]
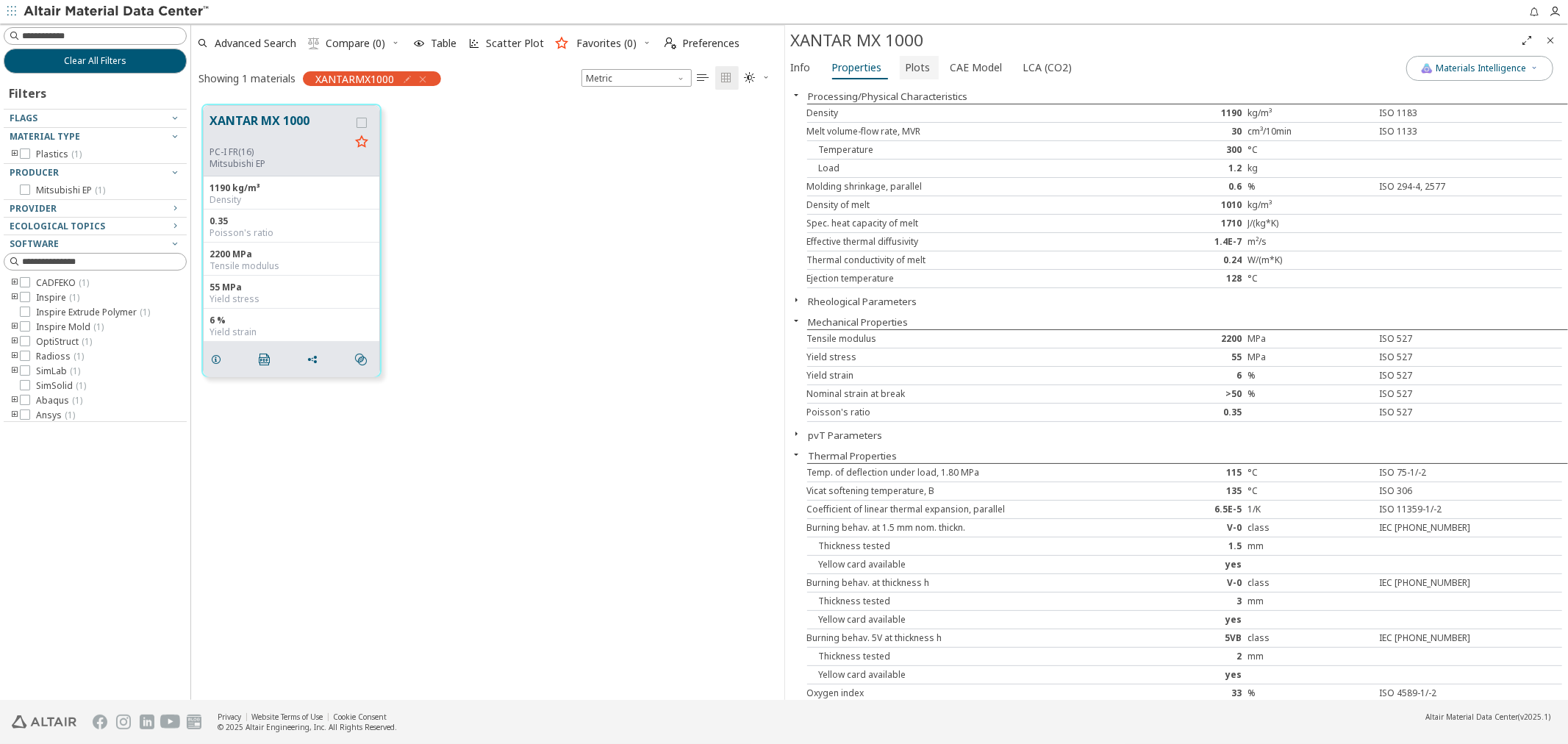
click at [907, 68] on span "Plots" at bounding box center [918, 68] width 25 height 23
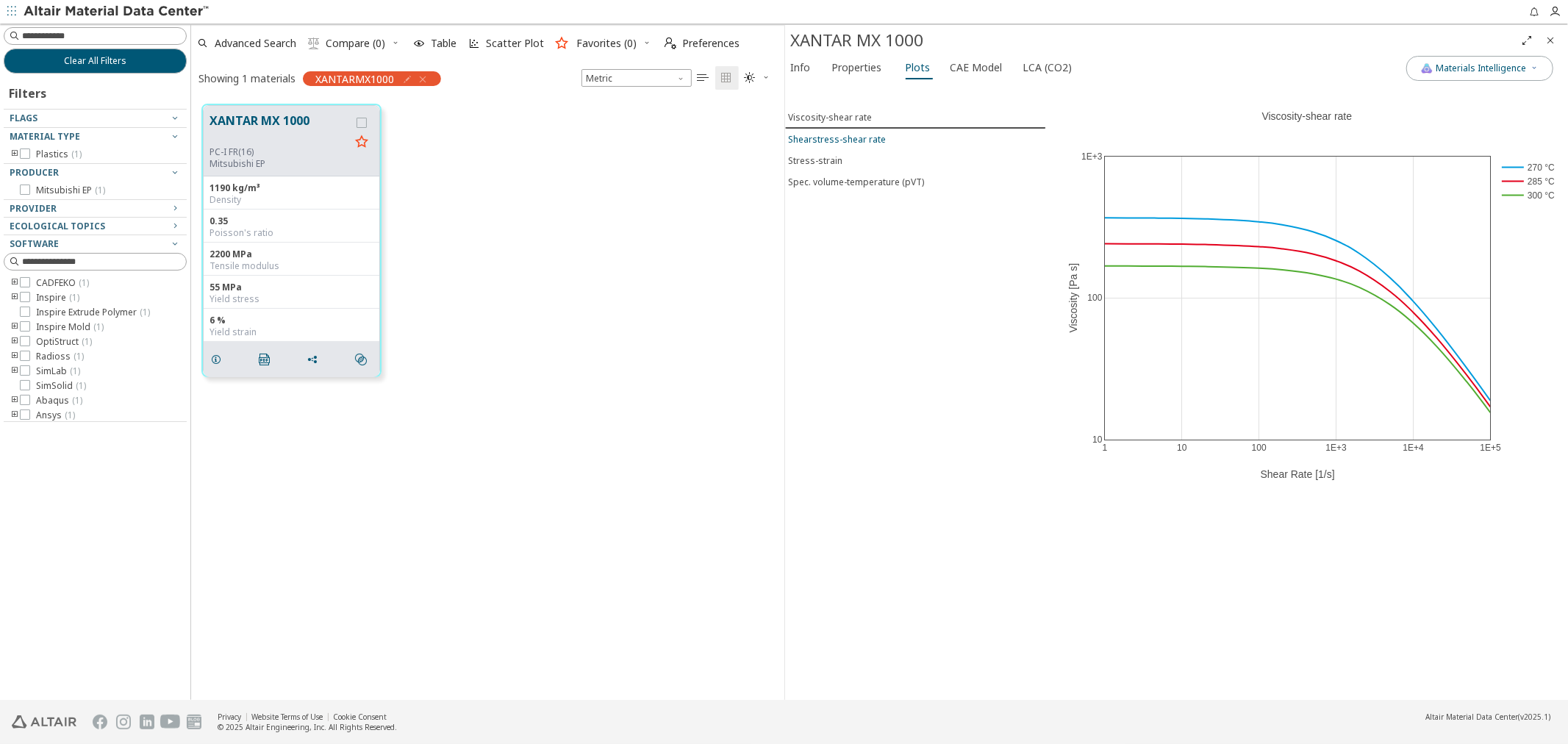
click at [883, 136] on span "Shearstress-shear rate" at bounding box center [915, 139] width 254 height 13
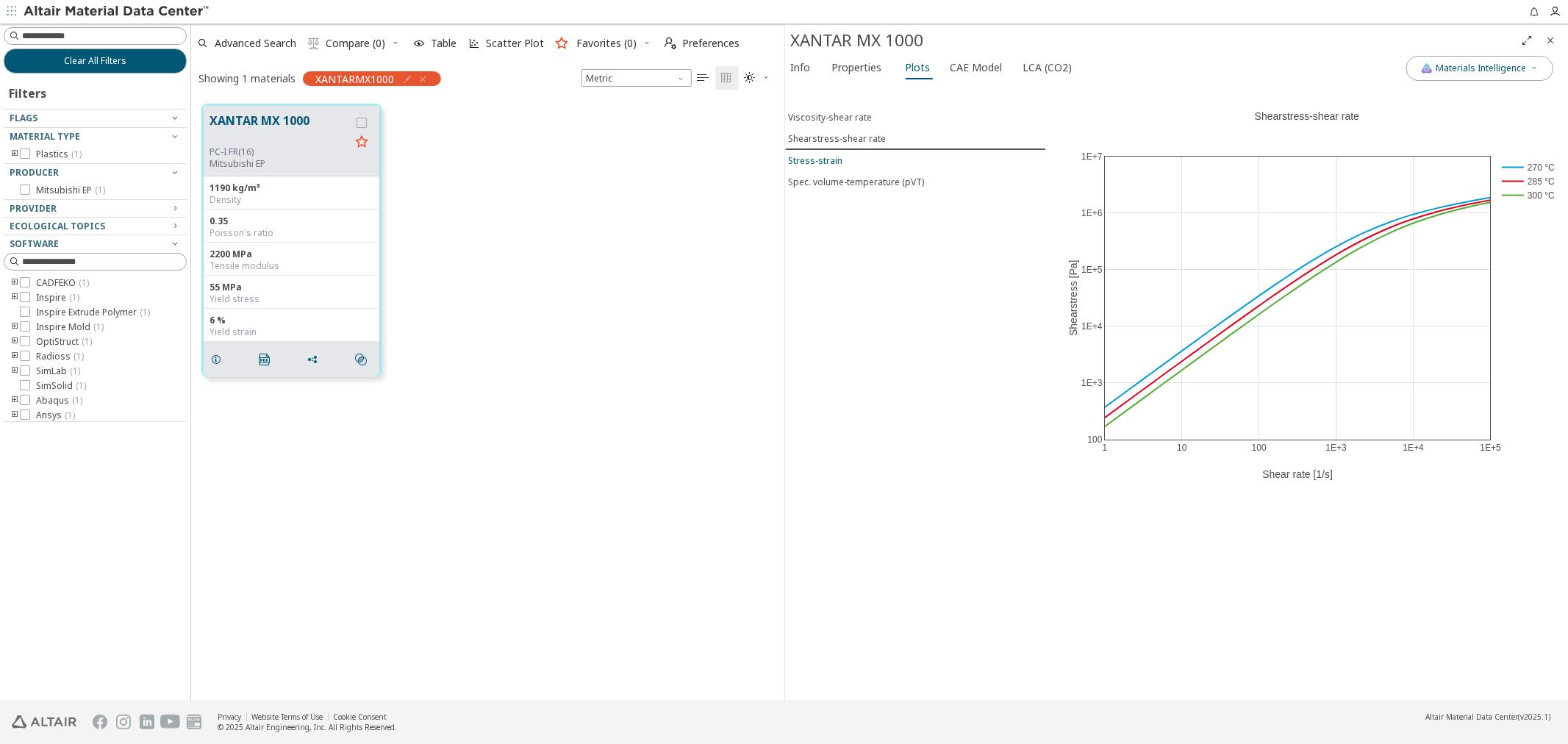
click at [824, 163] on div "Stress-strain" at bounding box center [816, 161] width 54 height 13
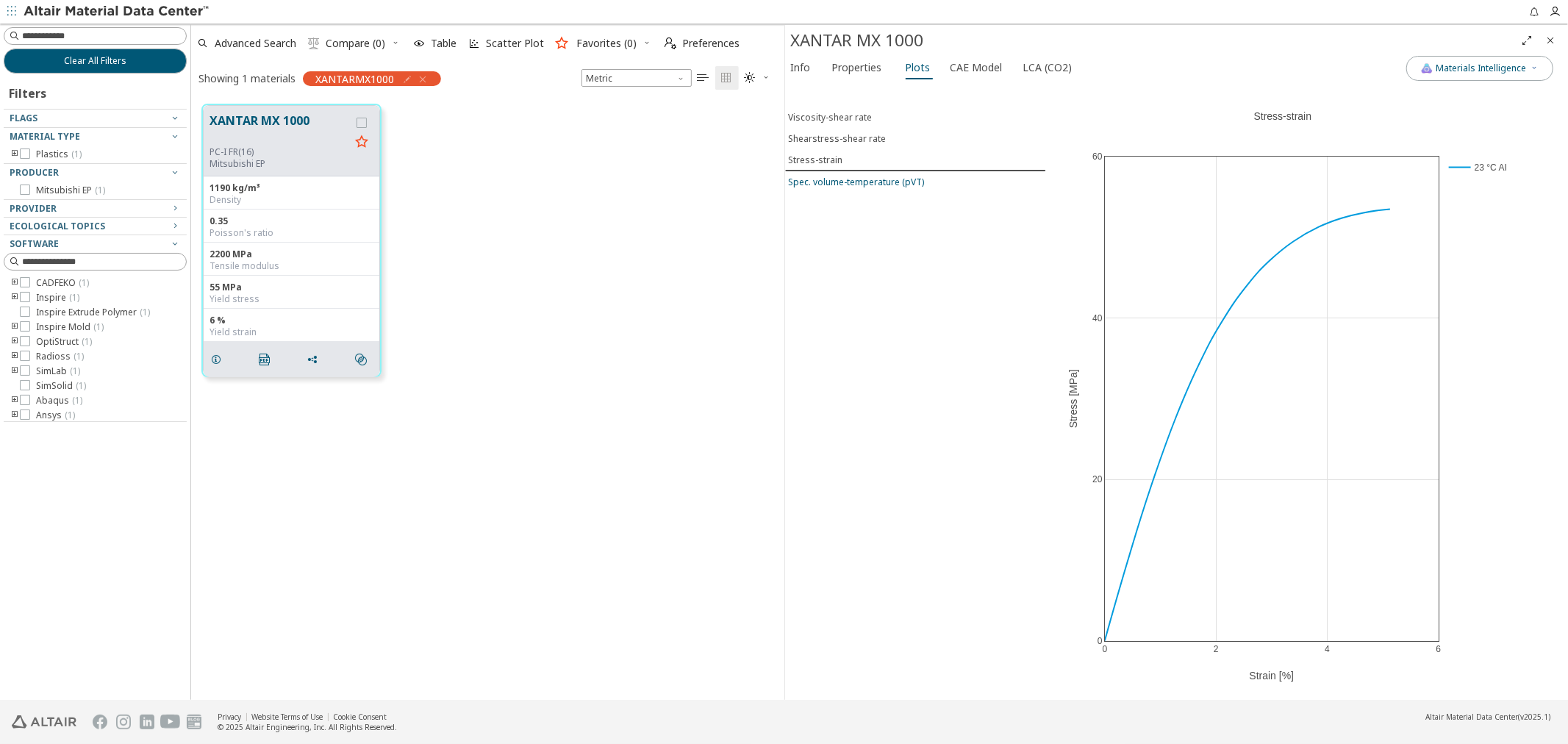
click at [817, 181] on div "Spec. volume-temperature (pVT)" at bounding box center [857, 182] width 136 height 13
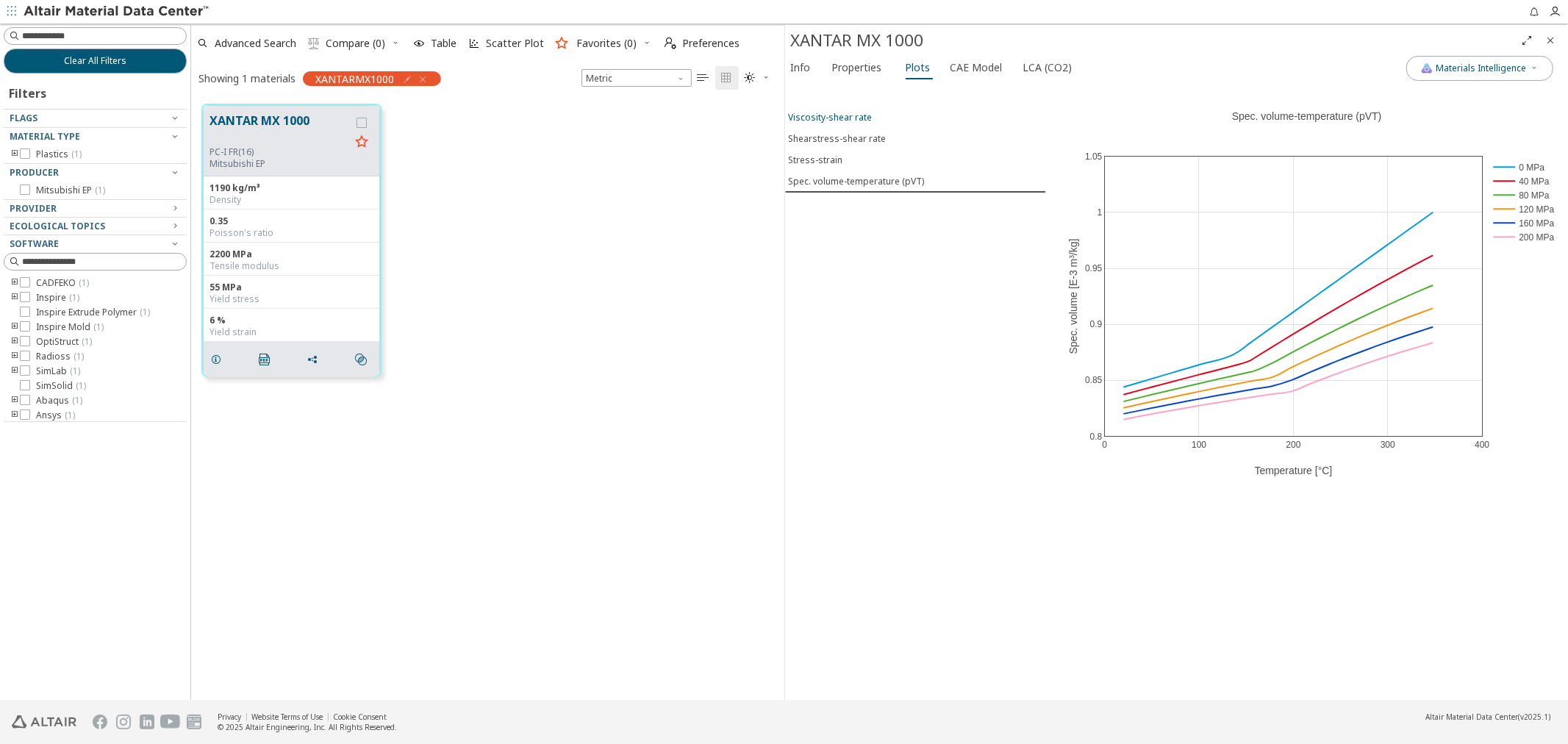
click at [818, 118] on div "Viscosity-shear rate" at bounding box center [830, 117] width 84 height 13
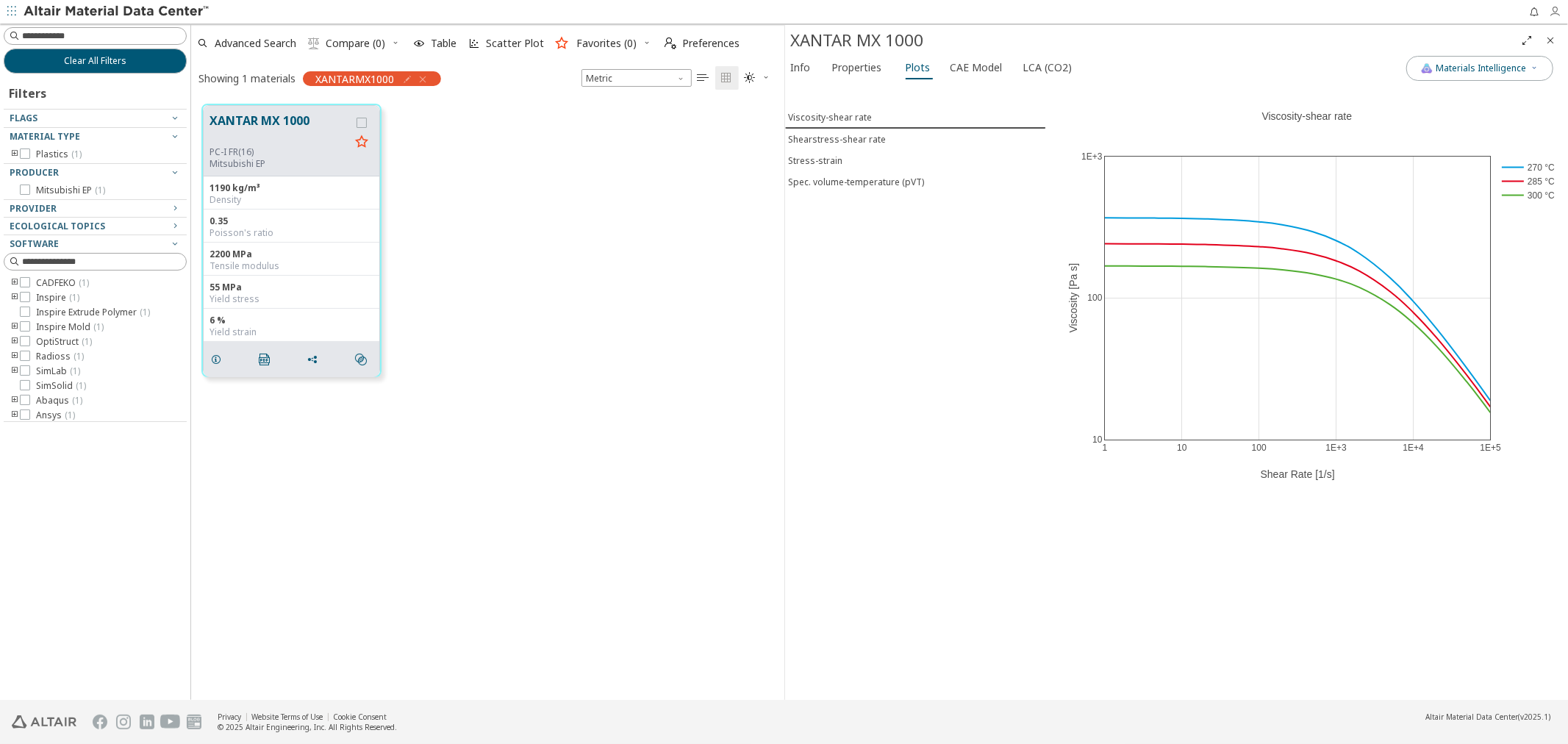
click at [1552, 10] on icon "button" at bounding box center [1554, 12] width 12 height 12
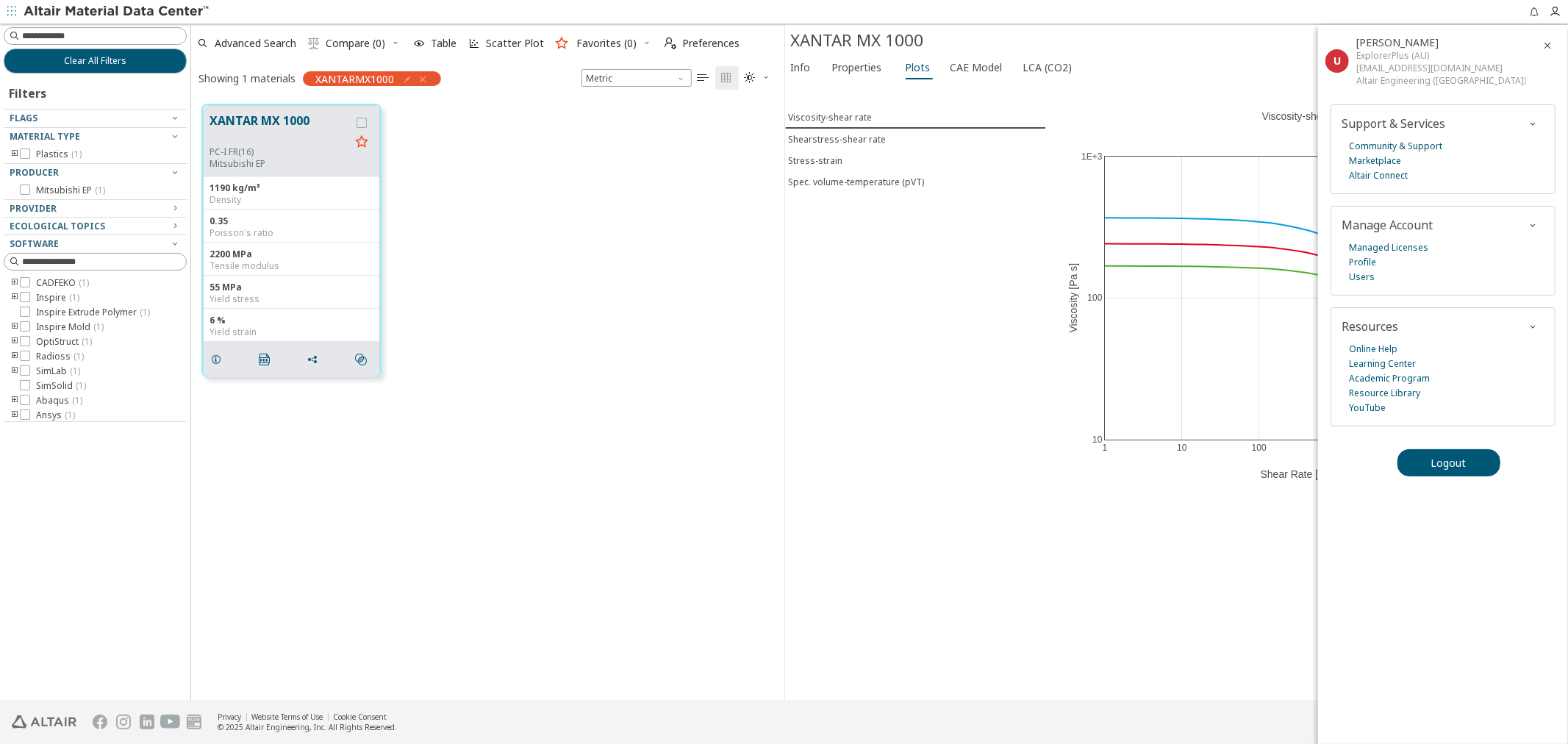
click at [839, 358] on div "Viscosity-shear rate Shearstress-shear rate Stress-strain Spec. volume-temperat…" at bounding box center [915, 391] width 261 height 617
click at [1545, 45] on icon "button" at bounding box center [1546, 45] width 12 height 12
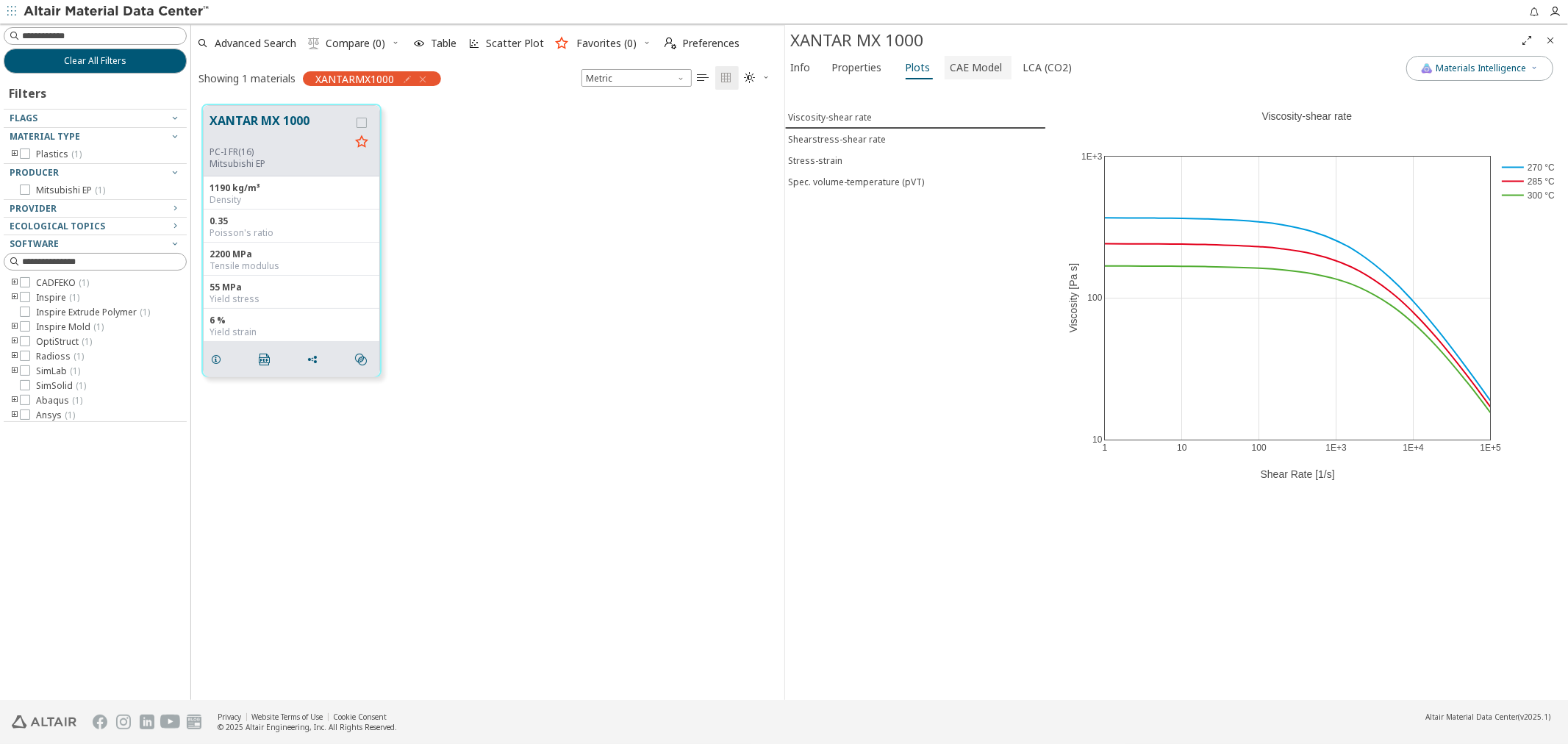
click at [990, 68] on span "CAE Model" at bounding box center [977, 68] width 52 height 23
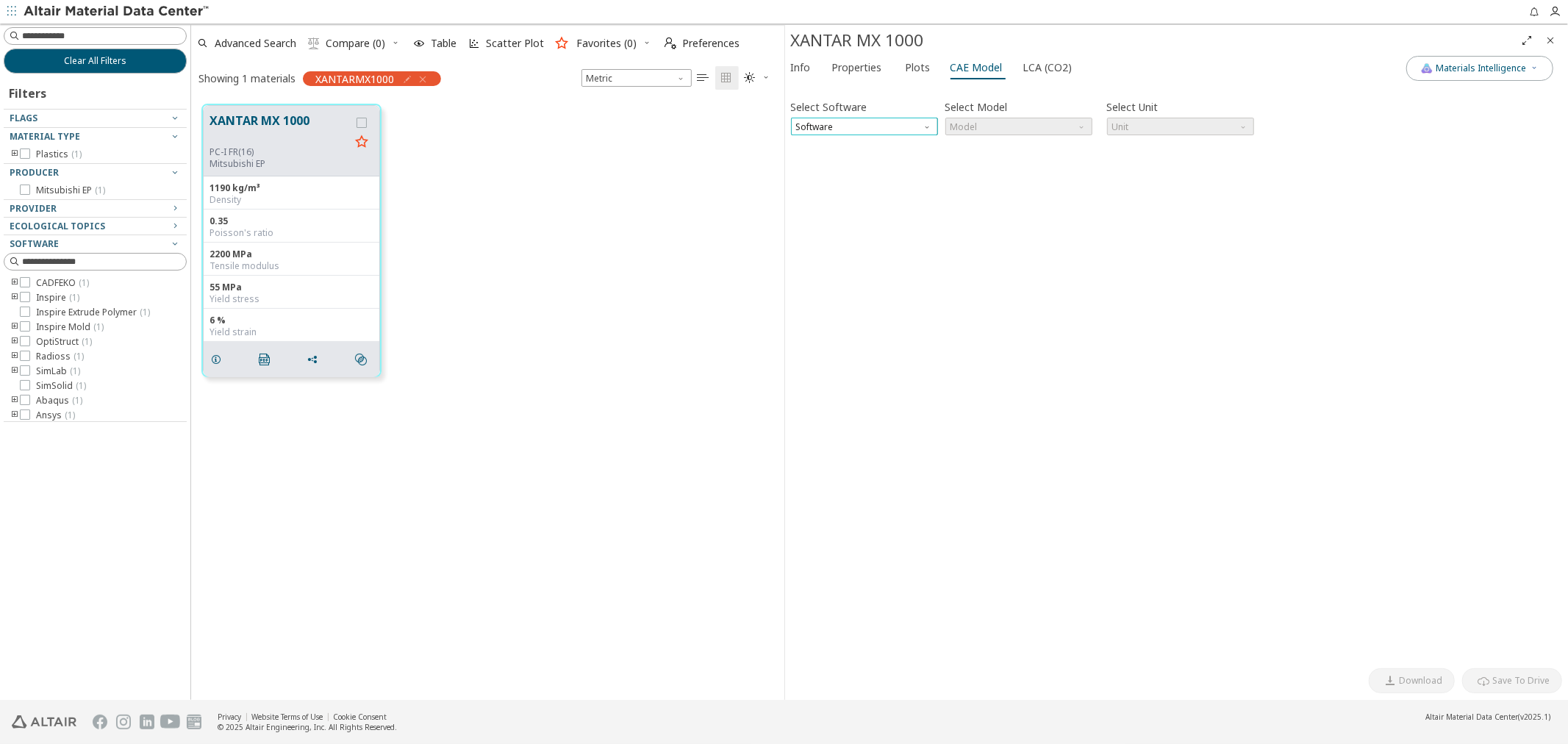
click at [926, 131] on span "Software" at bounding box center [864, 126] width 147 height 18
click at [906, 208] on button "OptiStruct" at bounding box center [863, 215] width 147 height 18
click at [997, 135] on div "Select Software OptiStruct Select Model Model Select Unit N mm s Mg Invalid dat…" at bounding box center [1176, 375] width 772 height 572
click at [999, 131] on span "Model" at bounding box center [1018, 126] width 147 height 18
click at [1001, 144] on span "Mat1" at bounding box center [1018, 144] width 135 height 10
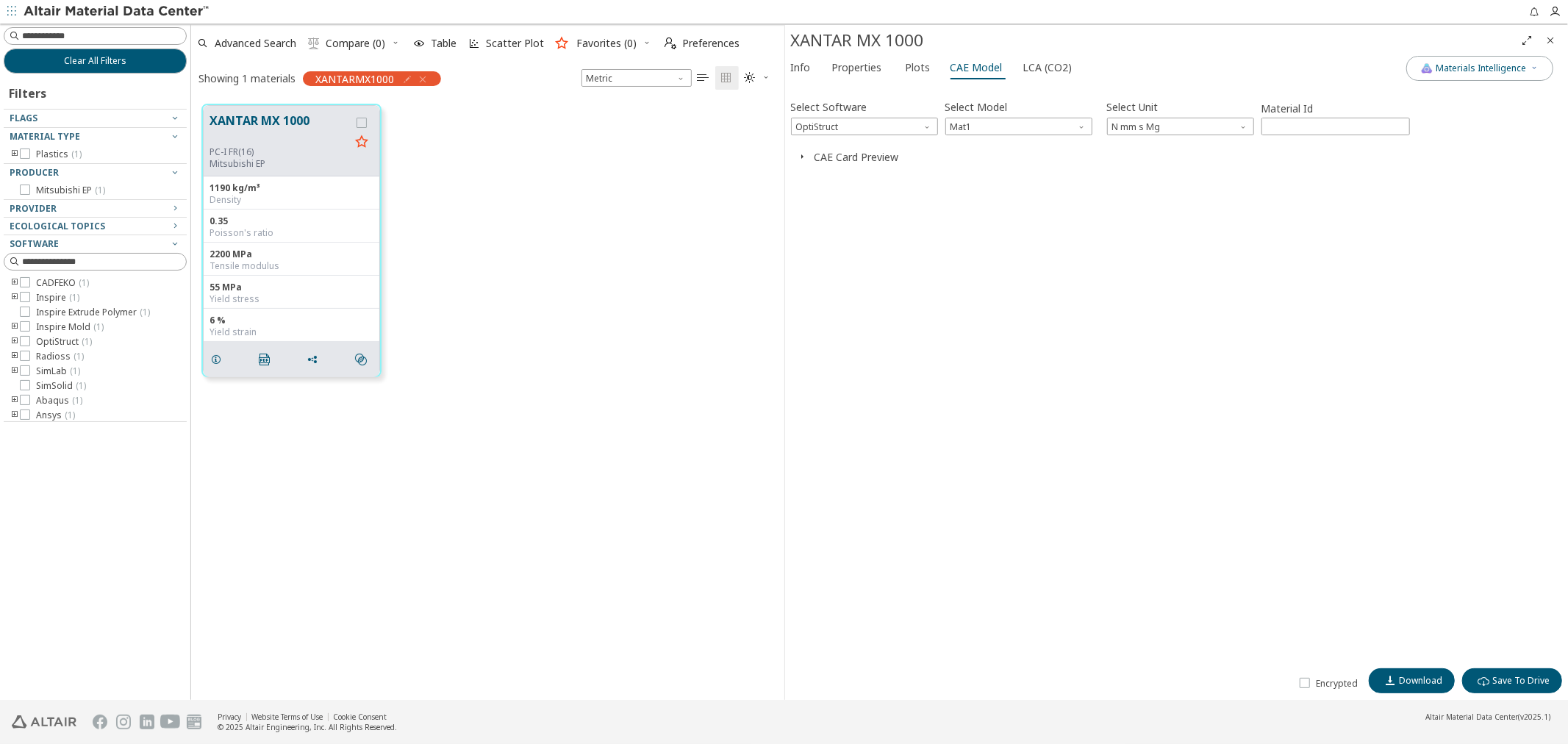
click at [804, 159] on icon "button" at bounding box center [803, 156] width 12 height 12
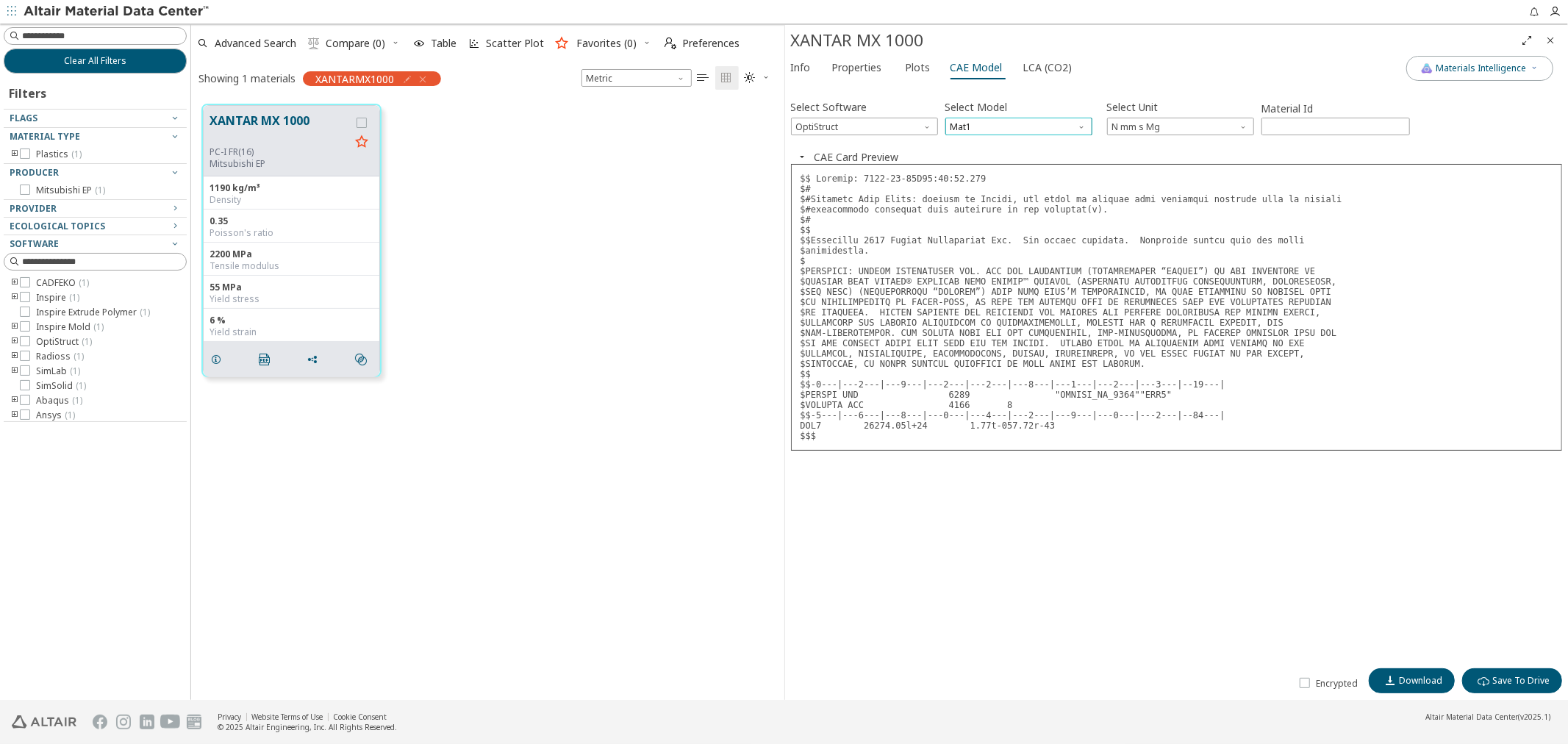
click at [1018, 128] on span "Mat1" at bounding box center [1018, 126] width 147 height 18
click at [1006, 156] on button "MatS1" at bounding box center [1017, 162] width 147 height 18
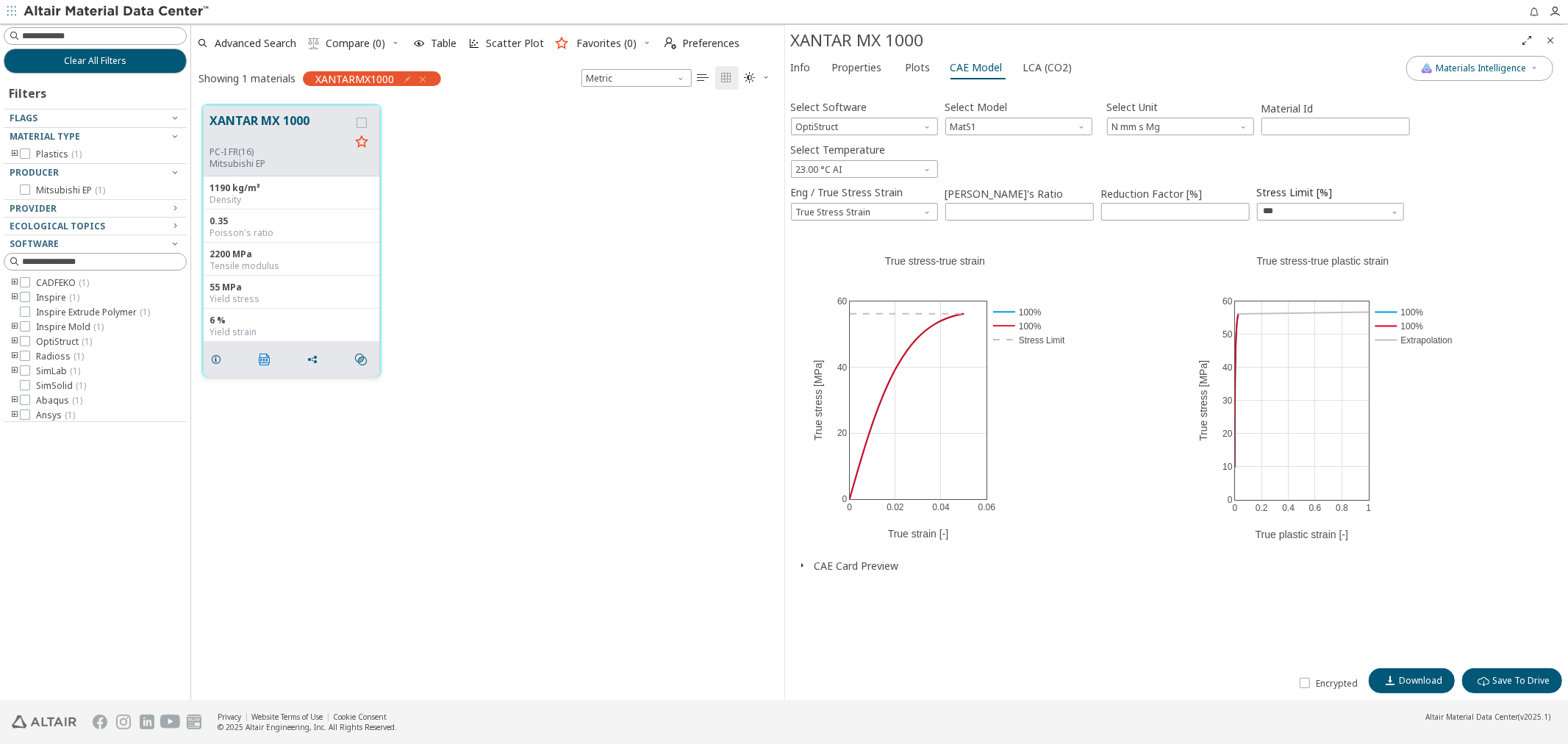
click at [260, 362] on icon "" at bounding box center [264, 359] width 12 height 12
